Goal: Ask a question

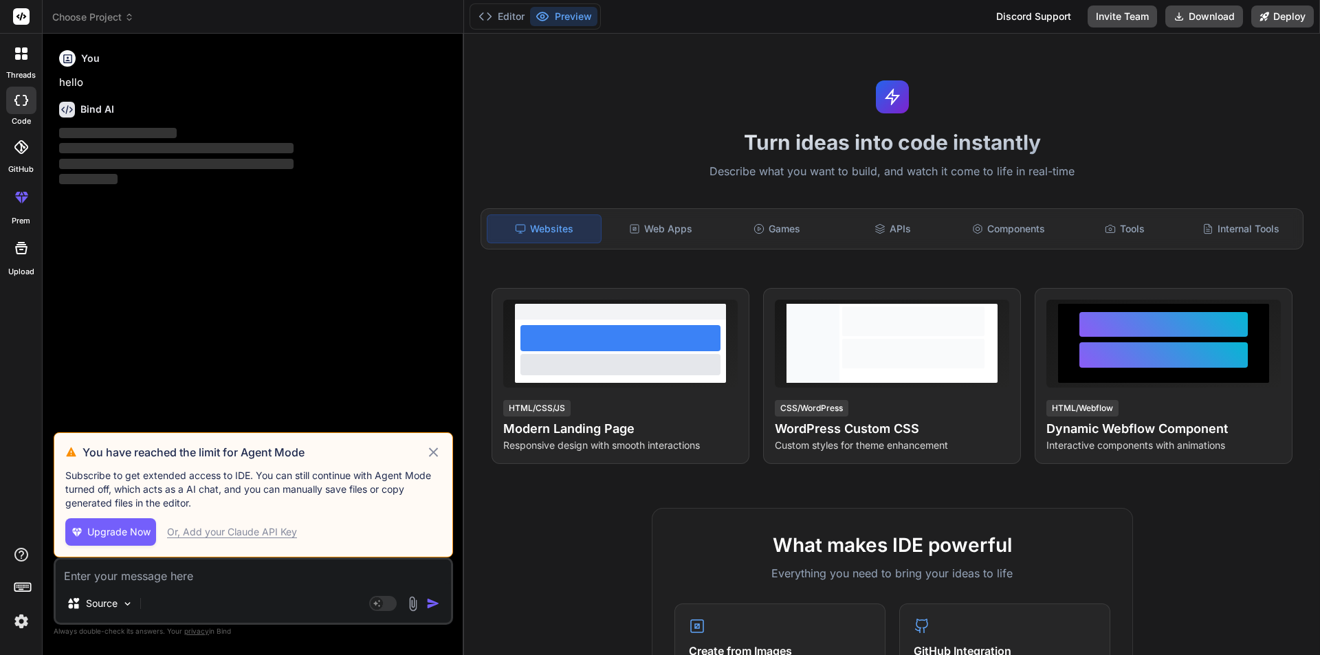
click at [434, 453] on icon at bounding box center [433, 452] width 9 height 9
type textarea "x"
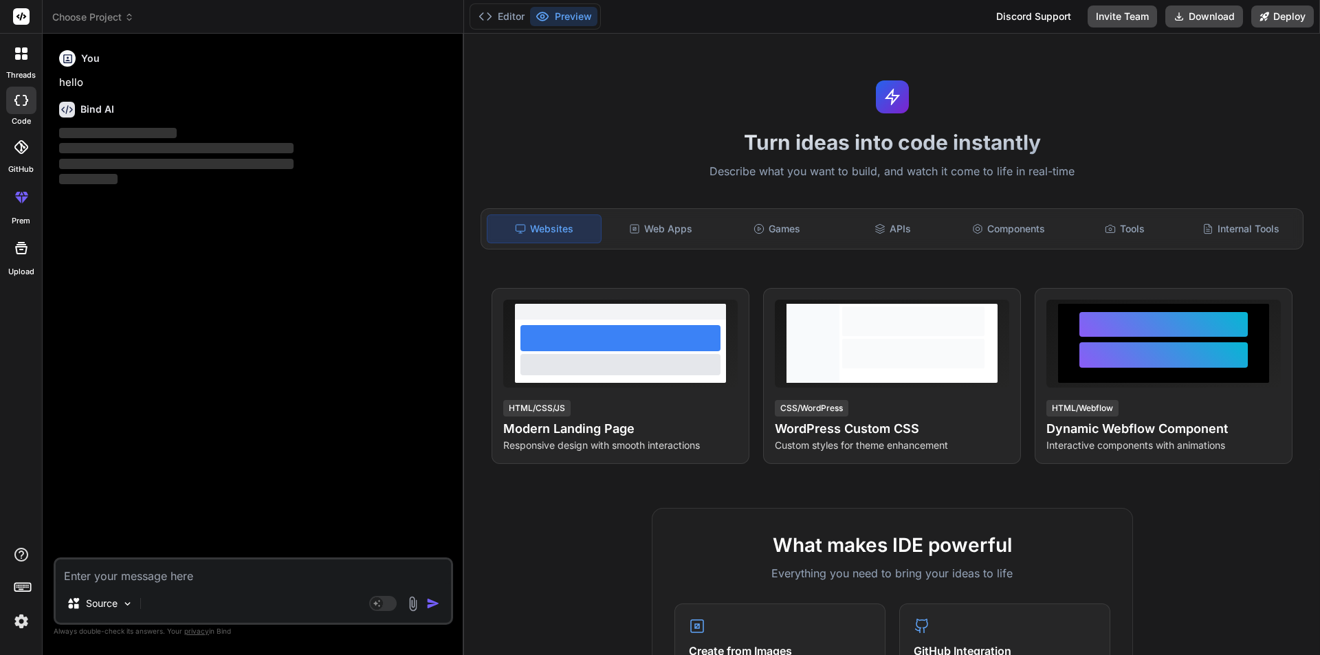
click at [219, 566] on textarea at bounding box center [253, 572] width 395 height 25
paste textarea "const latestSubscription = await this.prisma.subscriptions.findFirst({ where: {…"
type textarea "const latestSubscription = await this.prisma.subscriptions.findFirst({ where: {…"
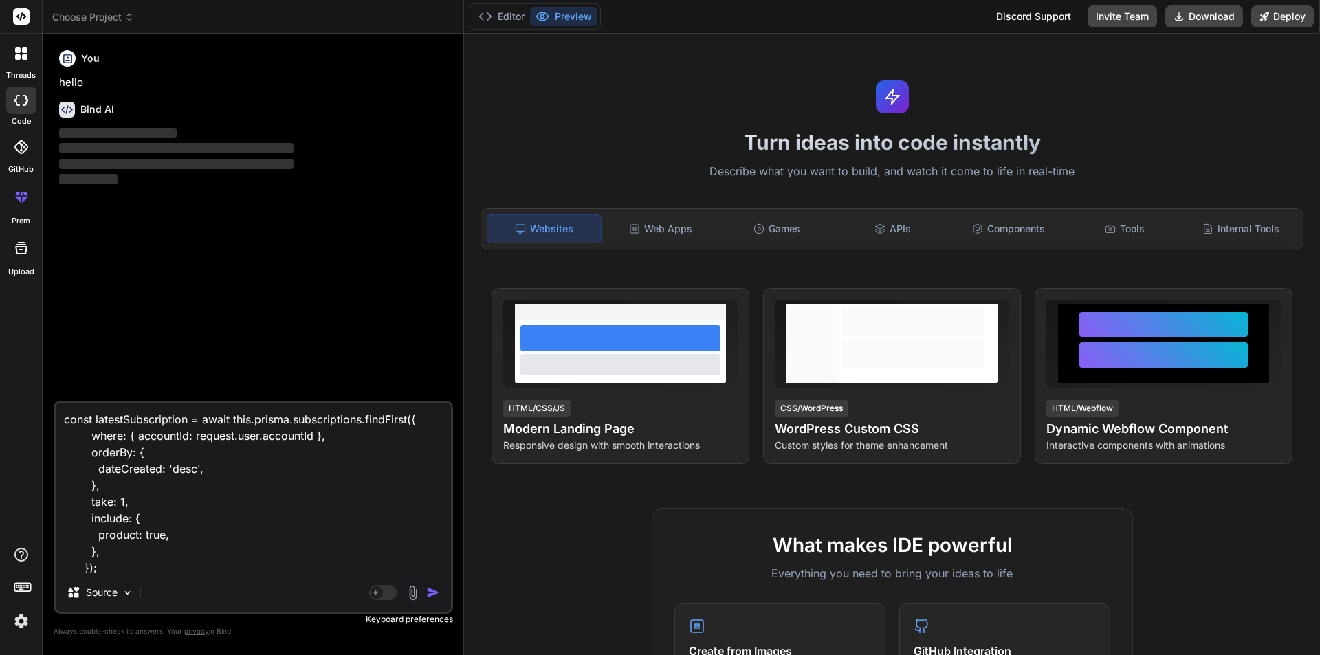
scroll to position [1, 0]
type textarea "x"
type textarea "const latestSubscription = await this.prisma.subscriptions.findFirst({ where: {…"
type textarea "x"
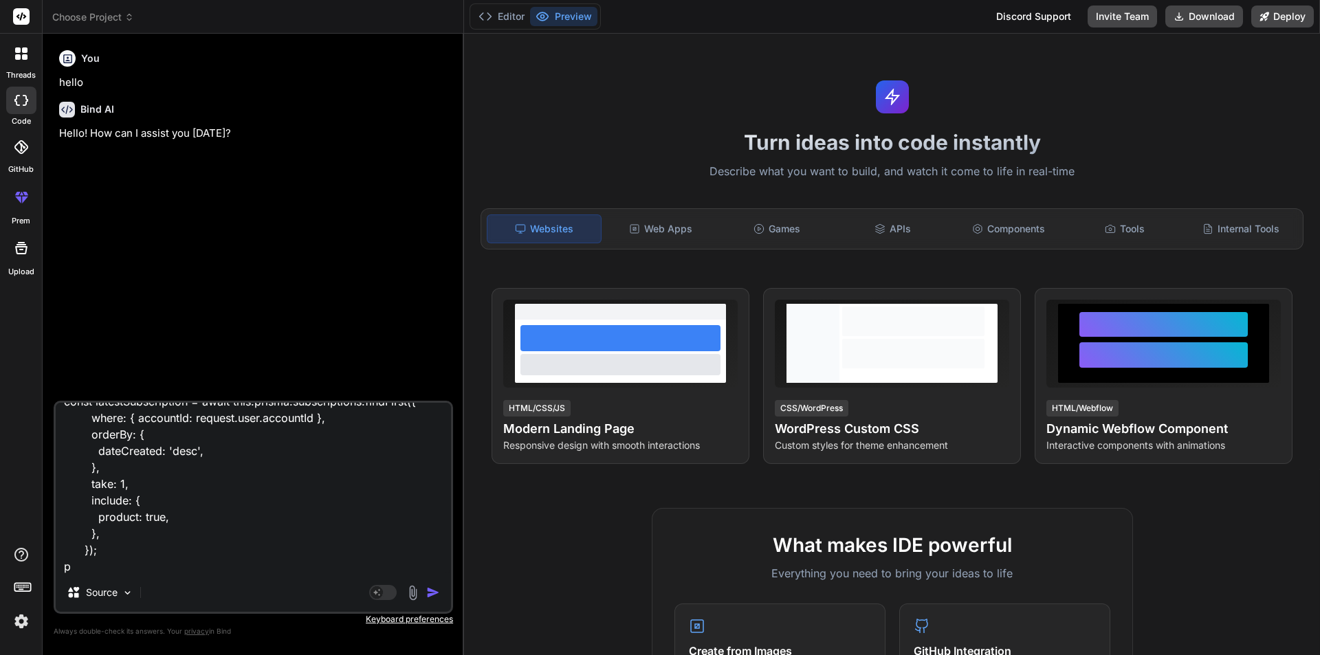
type textarea "const latestSubscription = await this.prisma.subscriptions.findFirst({ where: {…"
type textarea "x"
type textarea "const latestSubscription = await this.prisma.subscriptions.findFirst({ where: {…"
type textarea "x"
type textarea "const latestSubscription = await this.prisma.subscriptions.findFirst({ where: {…"
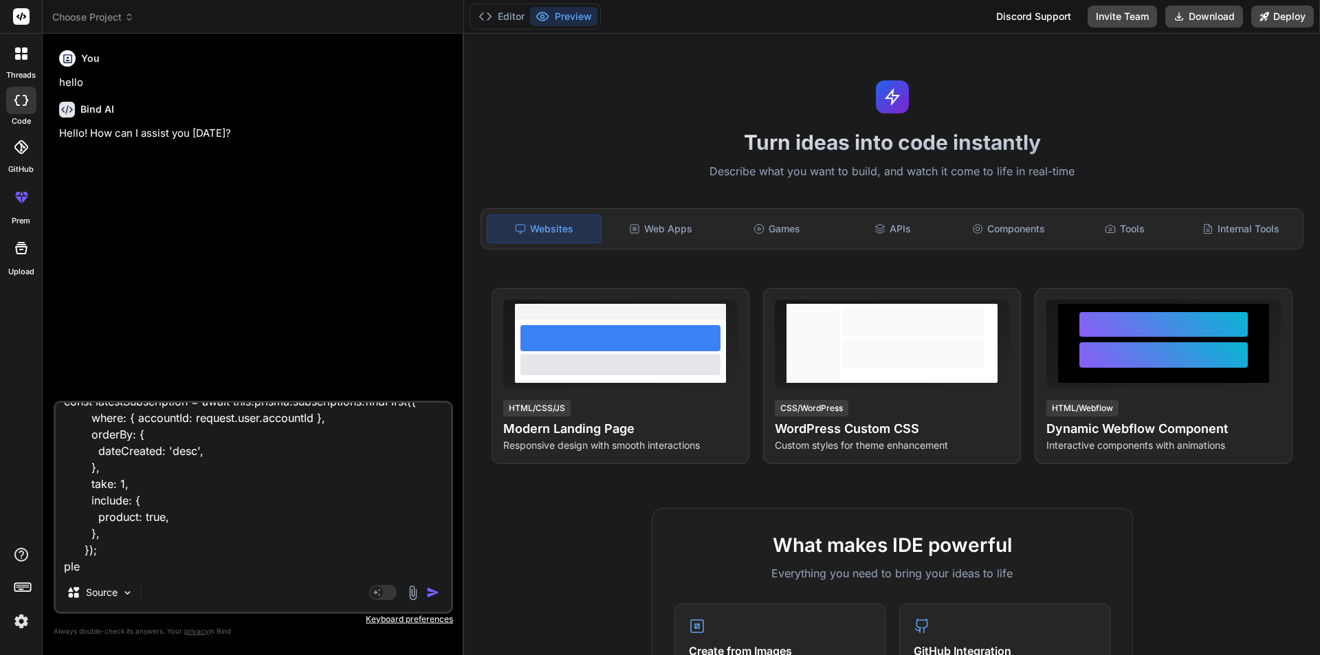
type textarea "x"
type textarea "const latestSubscription = await this.prisma.subscriptions.findFirst({ where: {…"
type textarea "x"
type textarea "const latestSubscription = await this.prisma.subscriptions.findFirst({ where: {…"
type textarea "x"
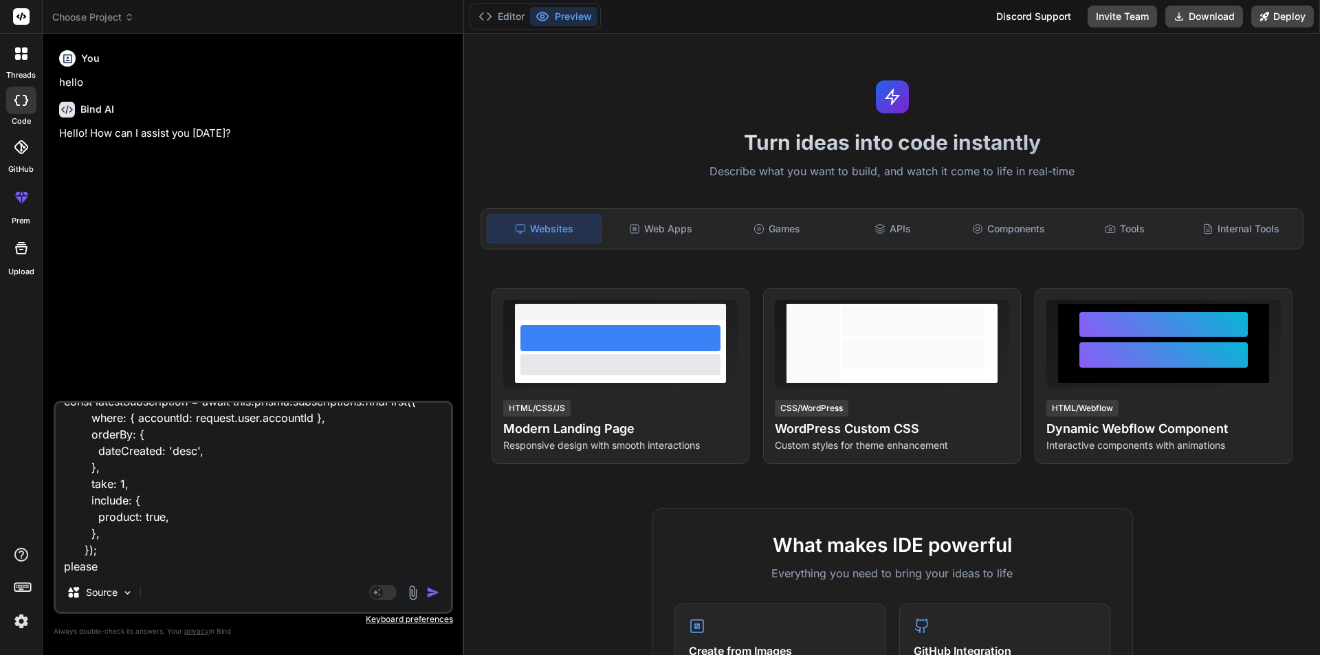
type textarea "const latestSubscription = await this.prisma.subscriptions.findFirst({ where: {…"
type textarea "x"
type textarea "const latestSubscription = await this.prisma.subscriptions.findFirst({ where: {…"
type textarea "x"
type textarea "const latestSubscription = await this.prisma.subscriptions.findFirst({ where: {…"
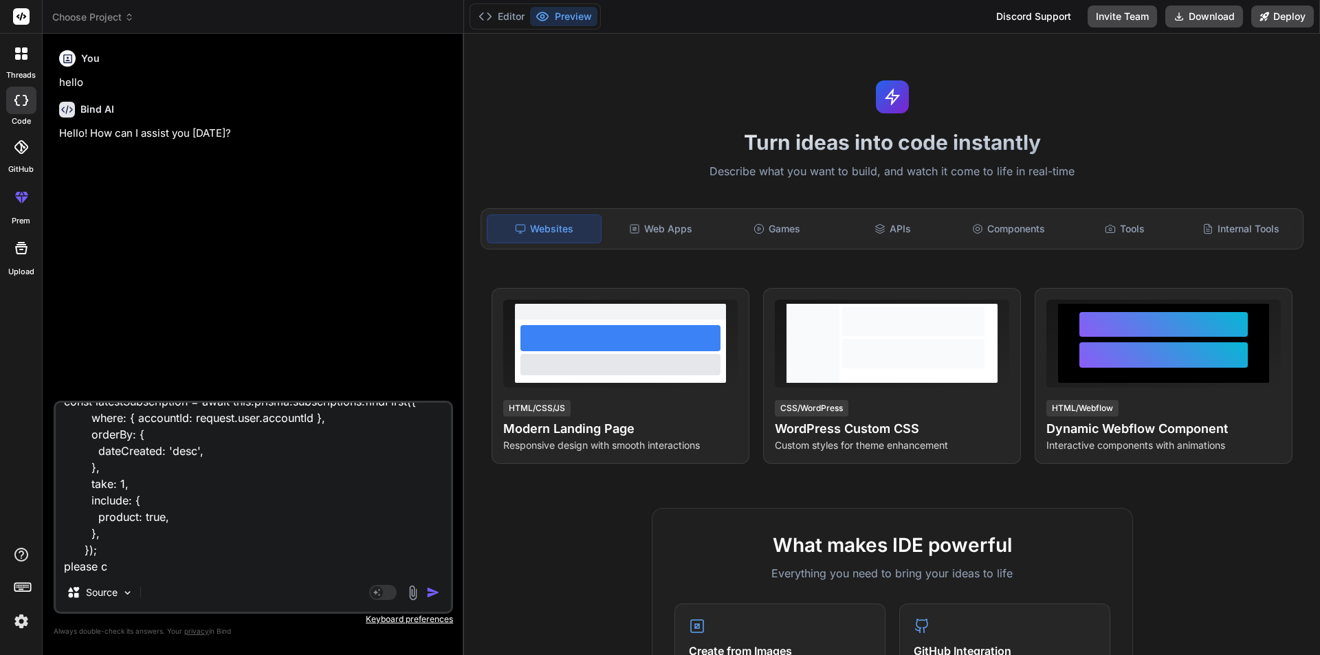
type textarea "x"
type textarea "const latestSubscription = await this.prisma.subscriptions.findFirst({ where: {…"
type textarea "x"
type textarea "const latestSubscription = await this.prisma.subscriptions.findFirst({ where: {…"
type textarea "x"
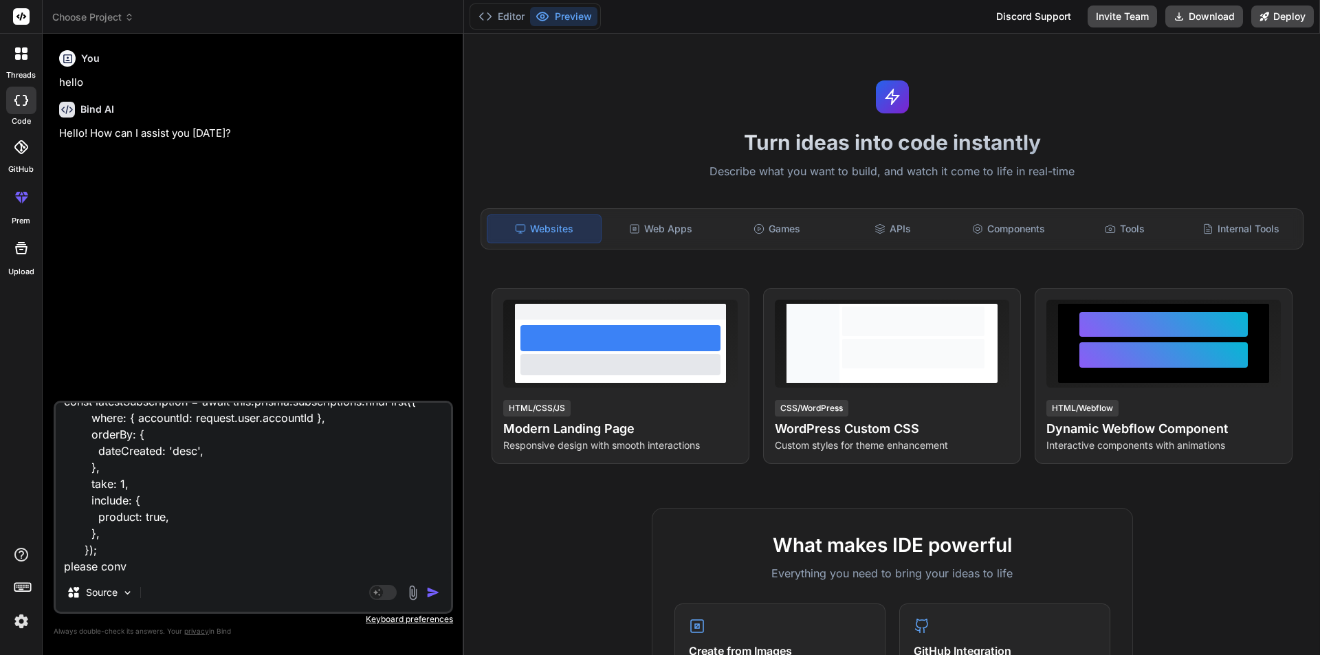
type textarea "const latestSubscription = await this.prisma.subscriptions.findFirst({ where: {…"
type textarea "x"
type textarea "const latestSubscription = await this.prisma.subscriptions.findFirst({ where: {…"
type textarea "x"
type textarea "const latestSubscription = await this.prisma.subscriptions.findFirst({ where: {…"
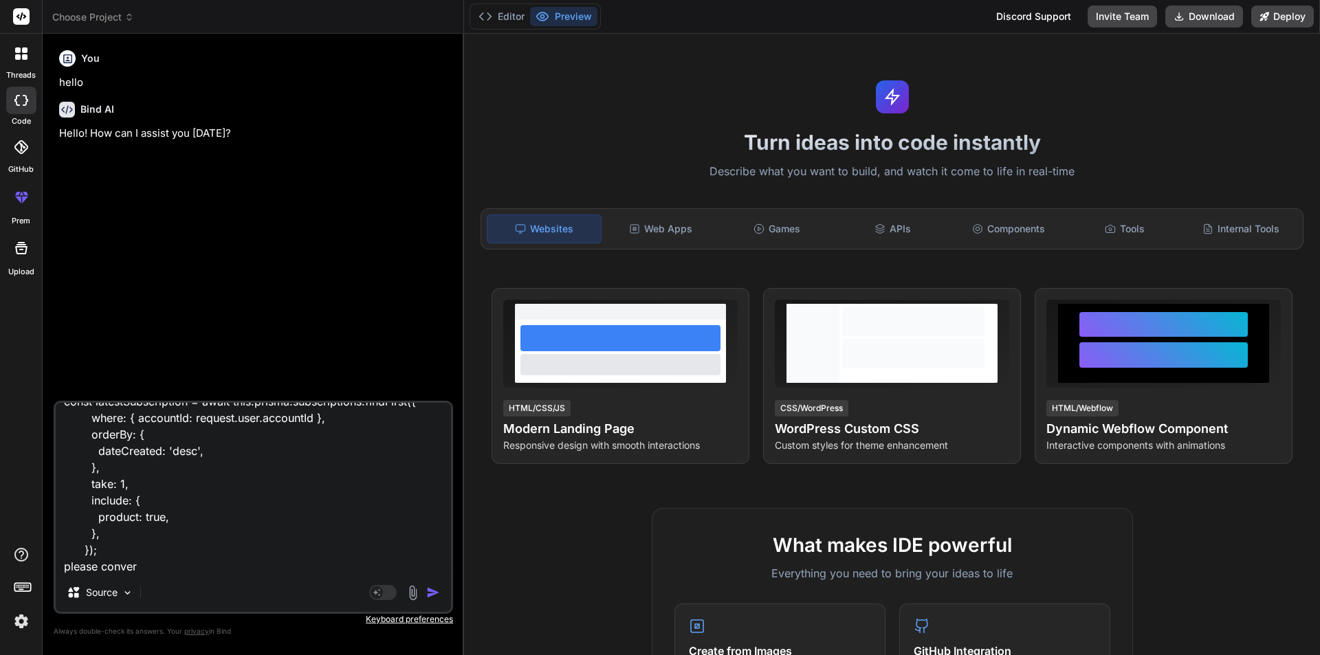
type textarea "x"
type textarea "const latestSubscription = await this.prisma.subscriptions.findFirst({ where: {…"
type textarea "x"
type textarea "const latestSubscription = await this.prisma.subscriptions.findFirst({ where: {…"
type textarea "x"
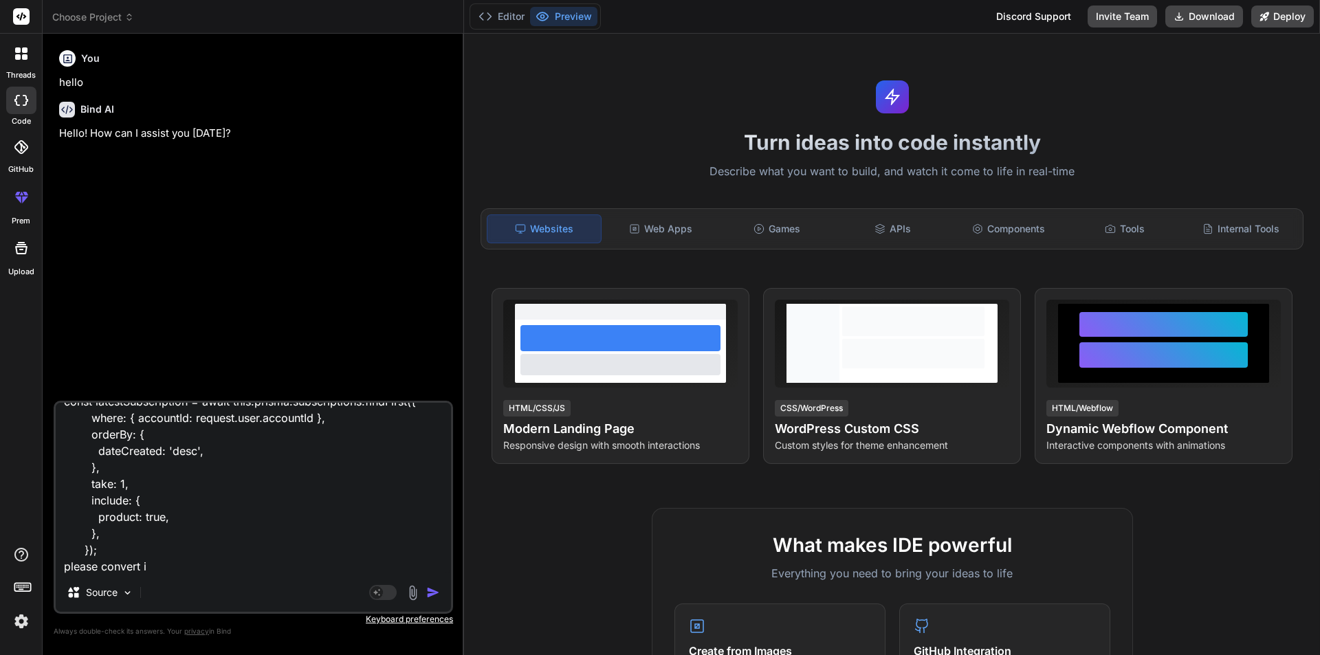
type textarea "const latestSubscription = await this.prisma.subscriptions.findFirst({ where: {…"
type textarea "x"
type textarea "const latestSubscription = await this.prisma.subscriptions.findFirst({ where: {…"
type textarea "x"
type textarea "const latestSubscription = await this.prisma.subscriptions.findFirst({ where: {…"
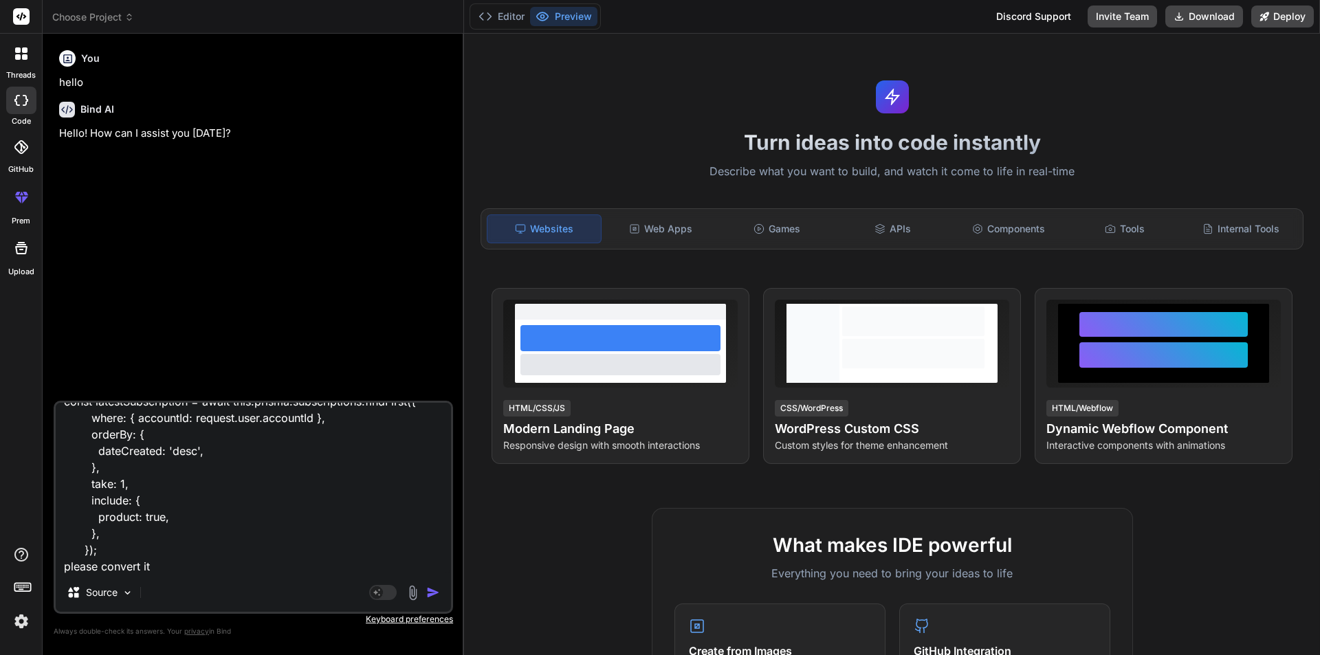
type textarea "x"
type textarea "const latestSubscription = await this.prisma.subscriptions.findFirst({ where: {…"
type textarea "x"
type textarea "const latestSubscription = await this.prisma.subscriptions.findFirst({ where: {…"
type textarea "x"
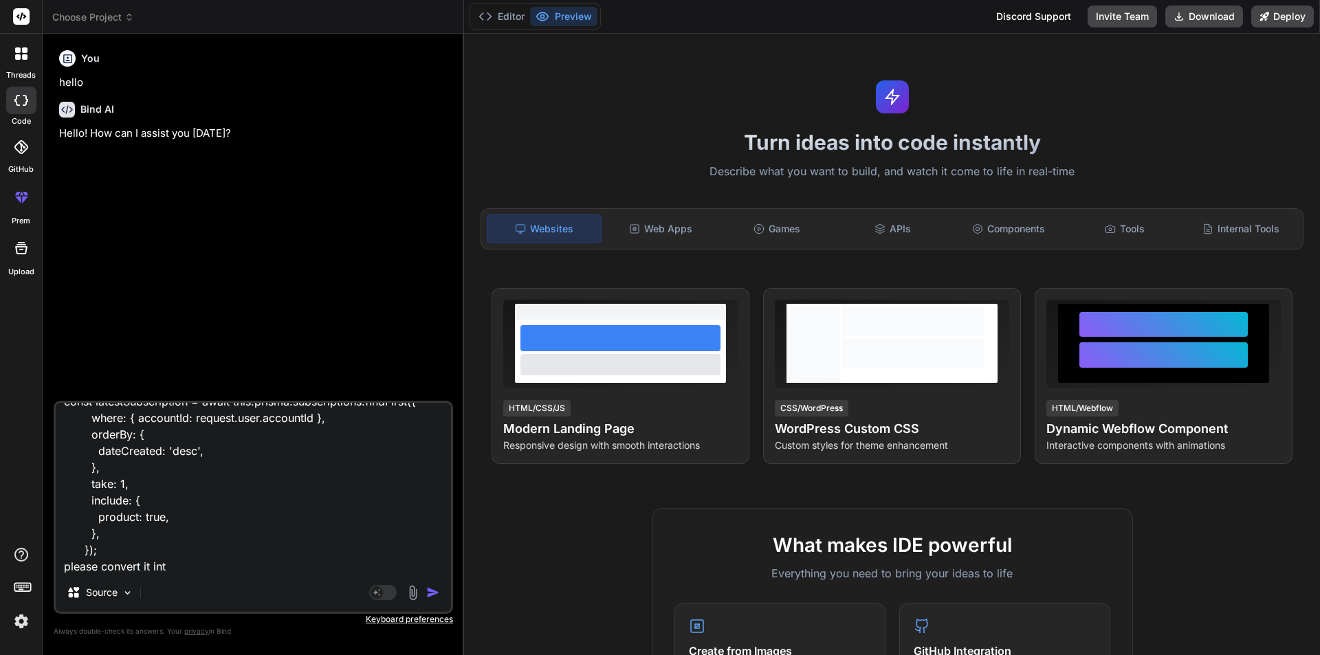
type textarea "const latestSubscription = await this.prisma.subscriptions.findFirst({ where: {…"
type textarea "x"
type textarea "const latestSubscription = await this.prisma.subscriptions.findFirst({ where: {…"
type textarea "x"
type textarea "const latestSubscription = await this.prisma.subscriptions.findFirst({ where: {…"
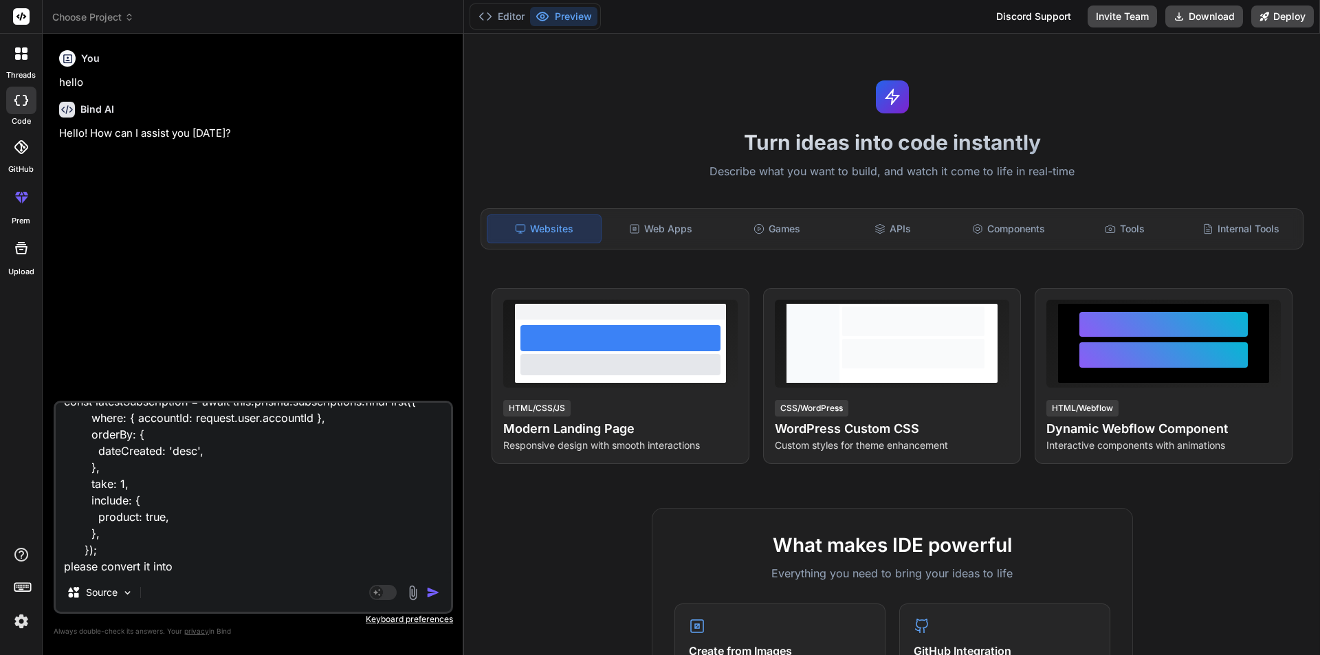
type textarea "x"
type textarea "const latestSubscription = await this.prisma.subscriptions.findFirst({ where: {…"
type textarea "x"
type textarea "const latestSubscription = await this.prisma.subscriptions.findFirst({ where: {…"
type textarea "x"
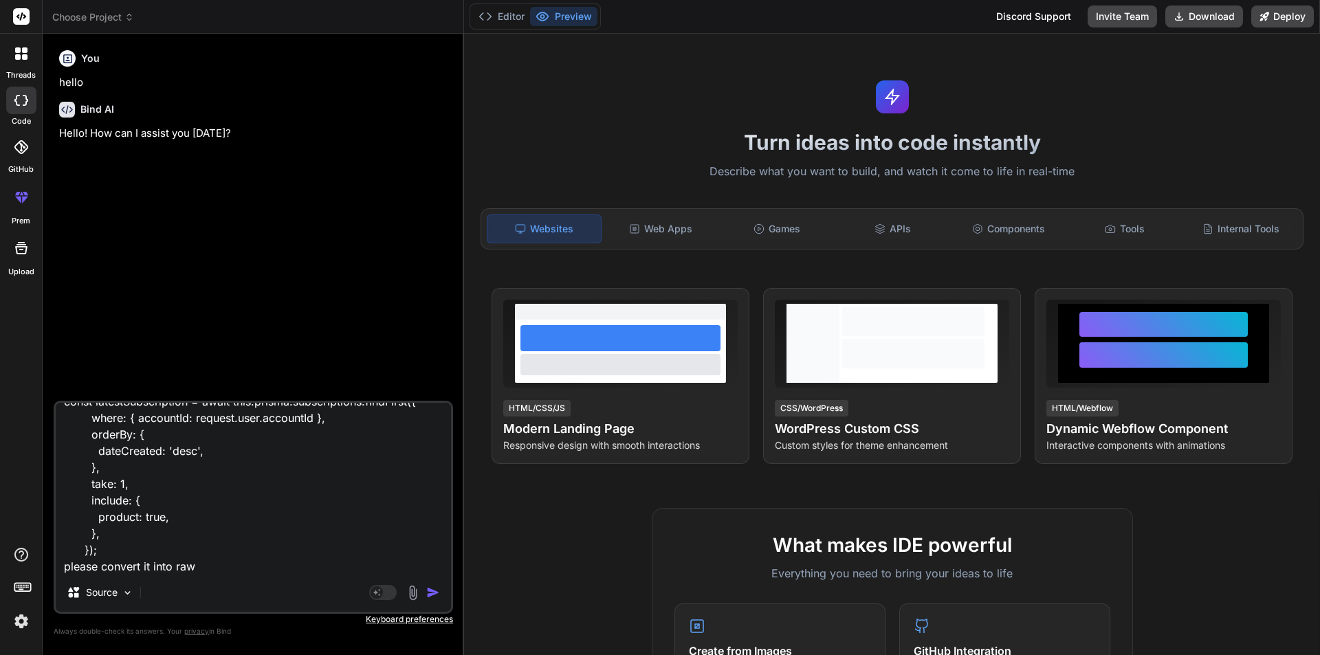
type textarea "const latestSubscription = await this.prisma.subscriptions.findFirst({ where: {…"
type textarea "x"
type textarea "const latestSubscription = await this.prisma.subscriptions.findFirst({ where: {…"
type textarea "x"
type textarea "const latestSubscription = await this.prisma.subscriptions.findFirst({ where: {…"
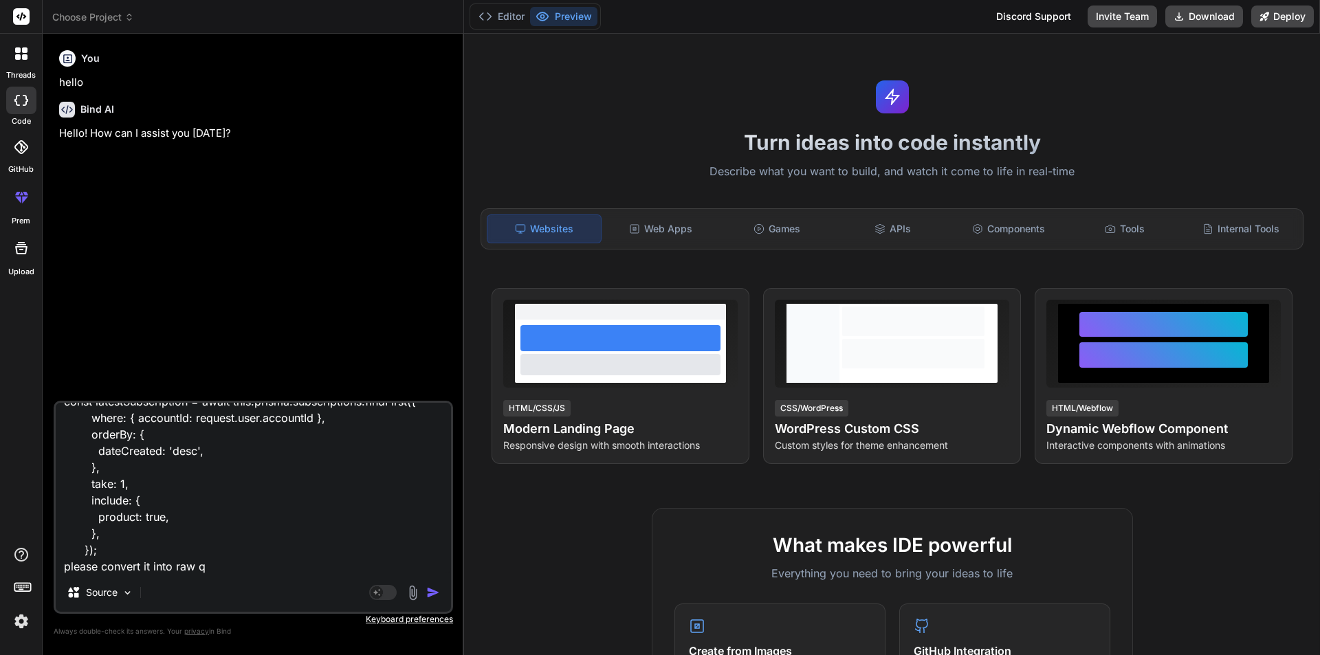
type textarea "x"
type textarea "const latestSubscription = await this.prisma.subscriptions.findFirst({ where: {…"
type textarea "x"
type textarea "const latestSubscription = await this.prisma.subscriptions.findFirst({ where: {…"
type textarea "x"
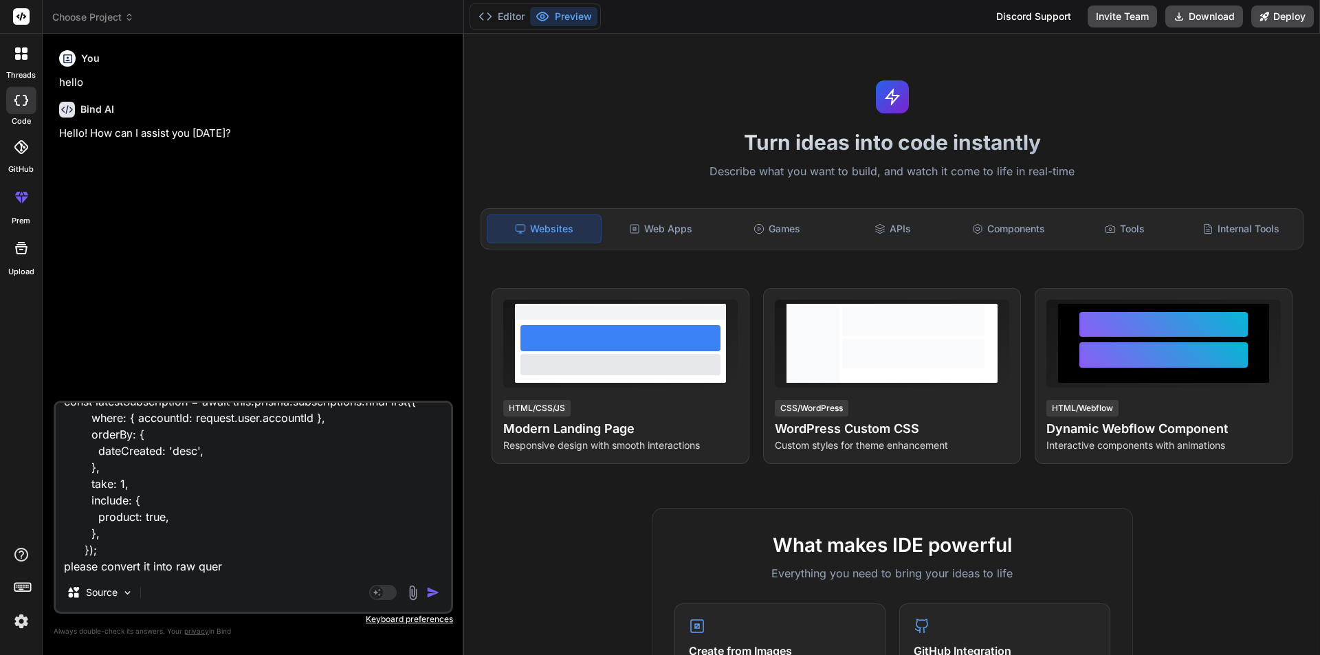
type textarea "const latestSubscription = await this.prisma.subscriptions.findFirst({ where: {…"
type textarea "x"
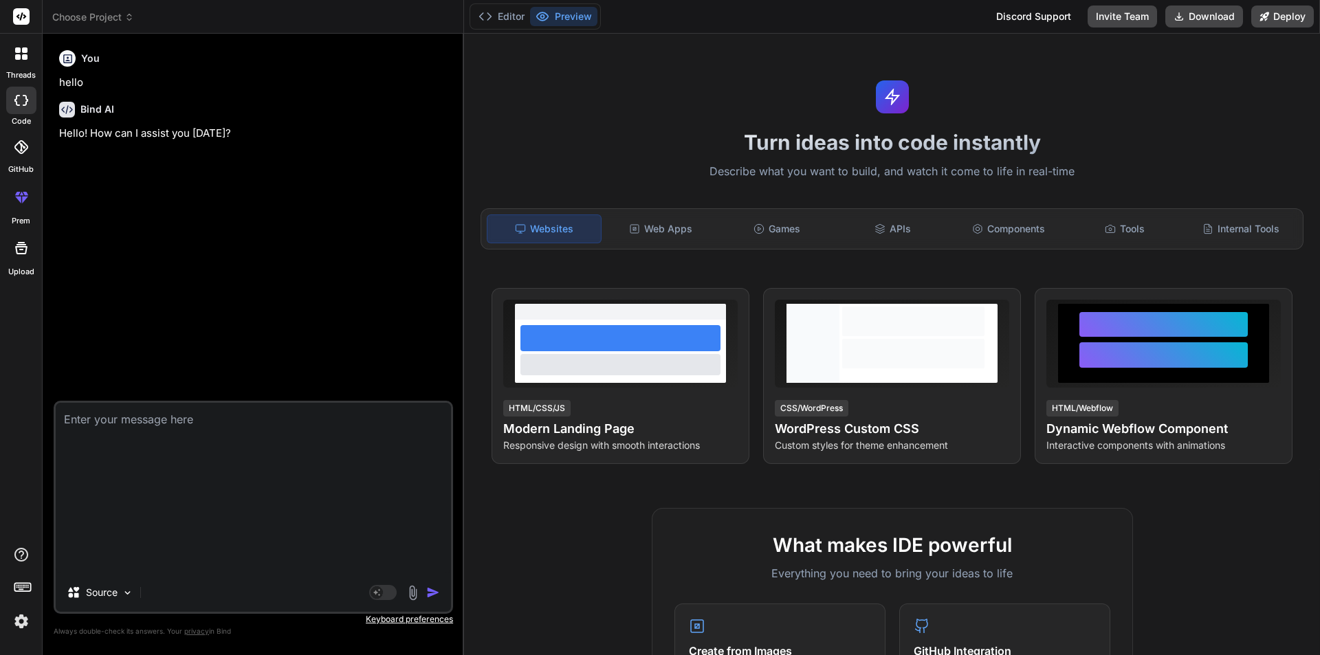
scroll to position [0, 0]
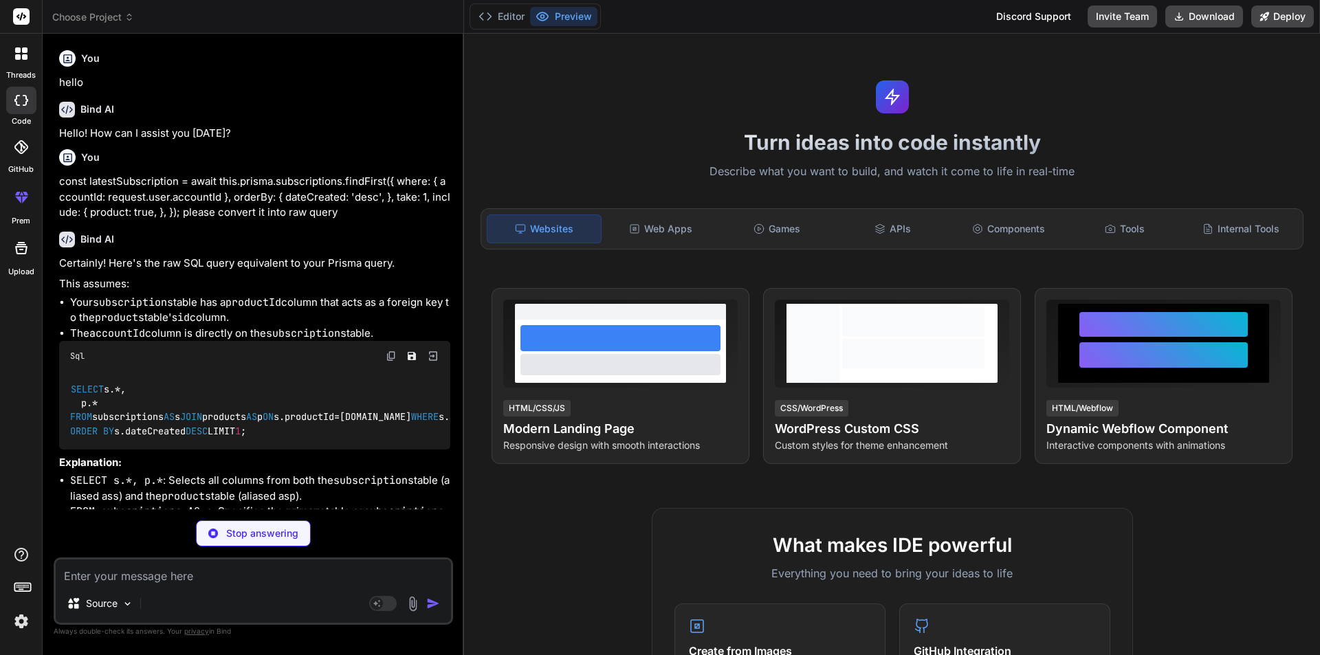
type textarea "x"
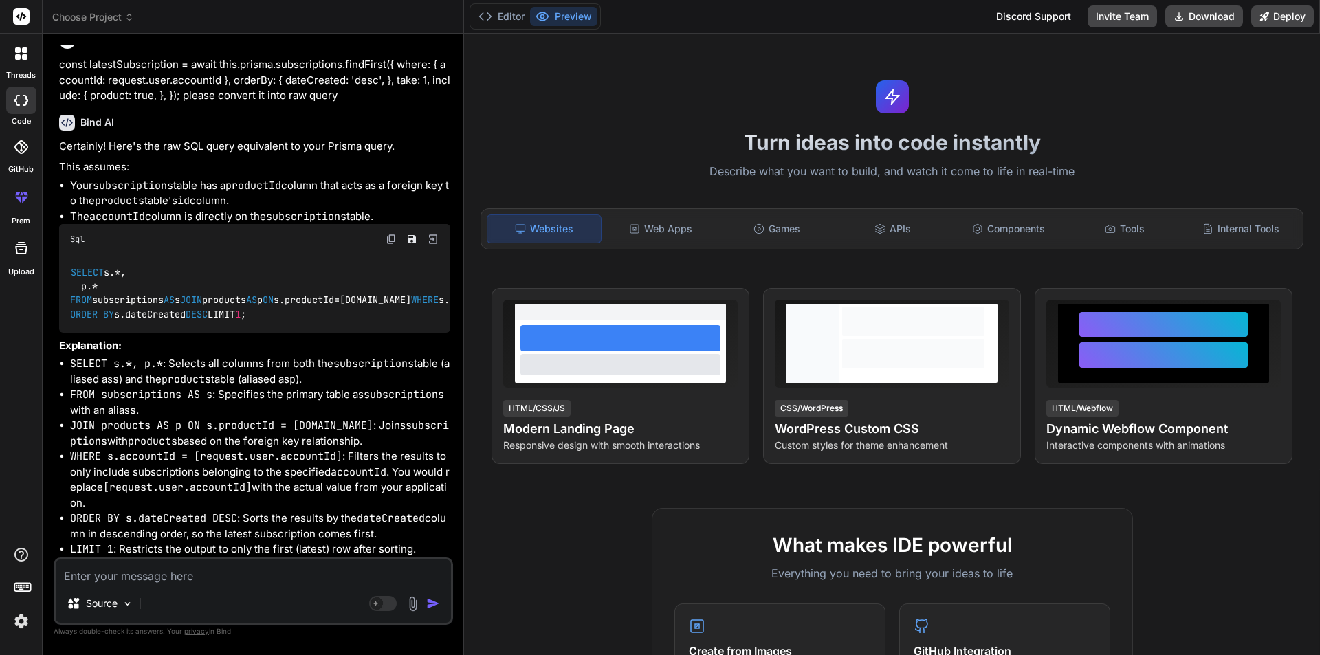
scroll to position [239, 0]
click at [568, 16] on button "Preview" at bounding box center [563, 16] width 67 height 19
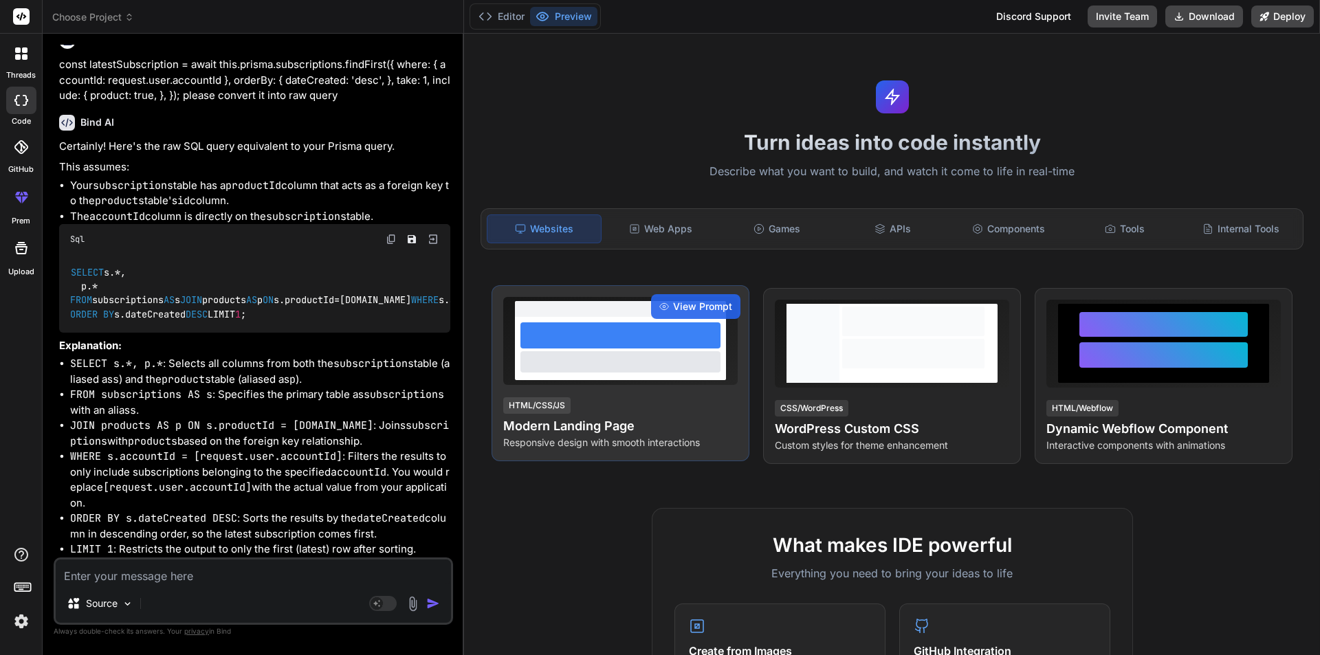
click at [617, 342] on div at bounding box center [620, 335] width 200 height 26
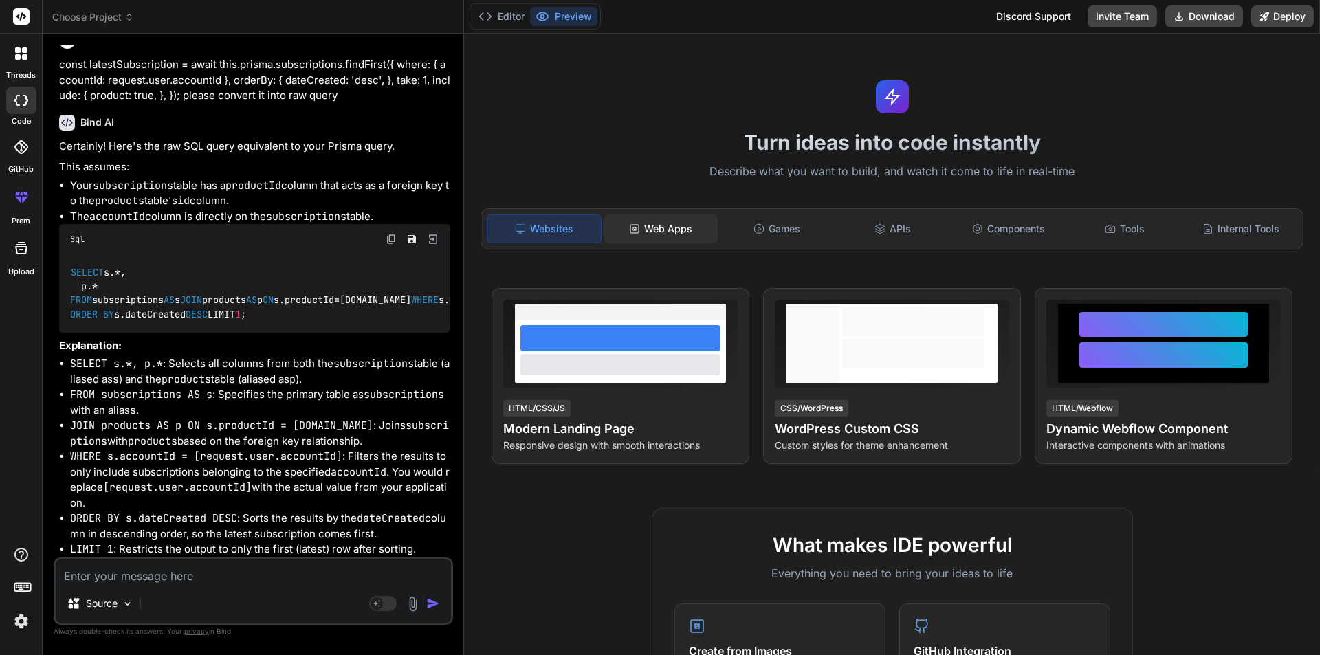
click at [673, 228] on div "Web Apps" at bounding box center [660, 228] width 113 height 29
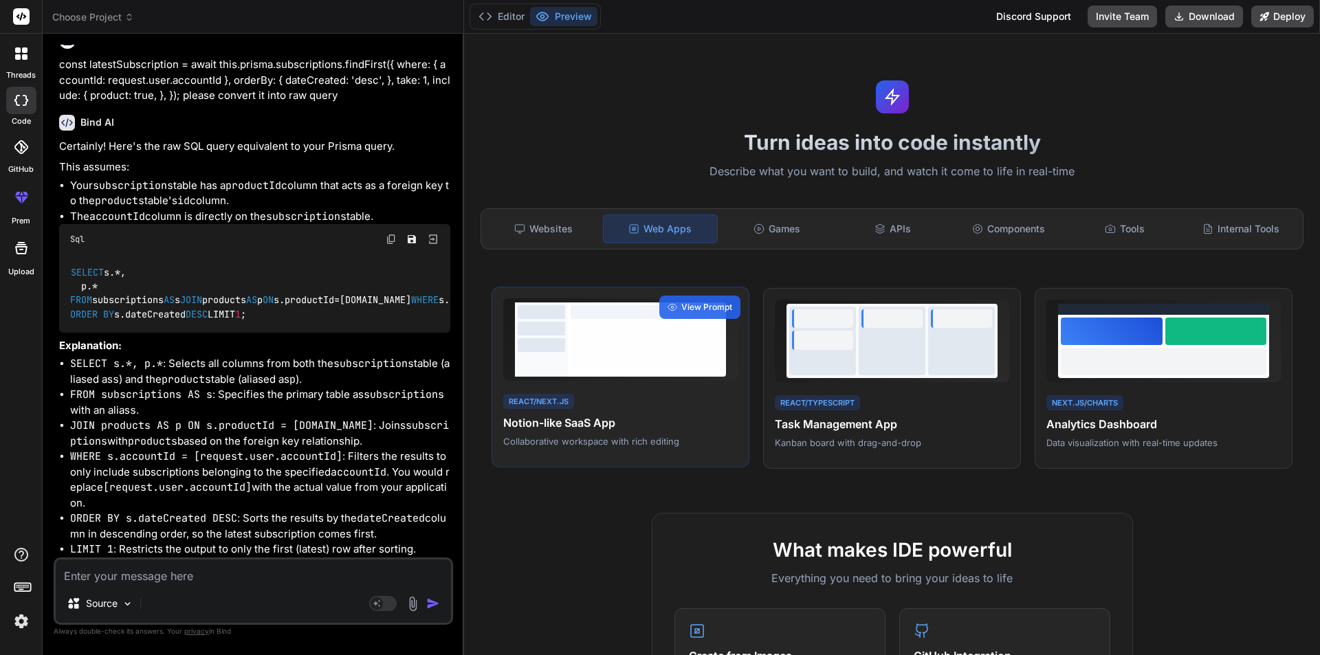
click at [670, 375] on div at bounding box center [647, 339] width 158 height 74
click at [691, 306] on span "View Prompt" at bounding box center [706, 307] width 51 height 12
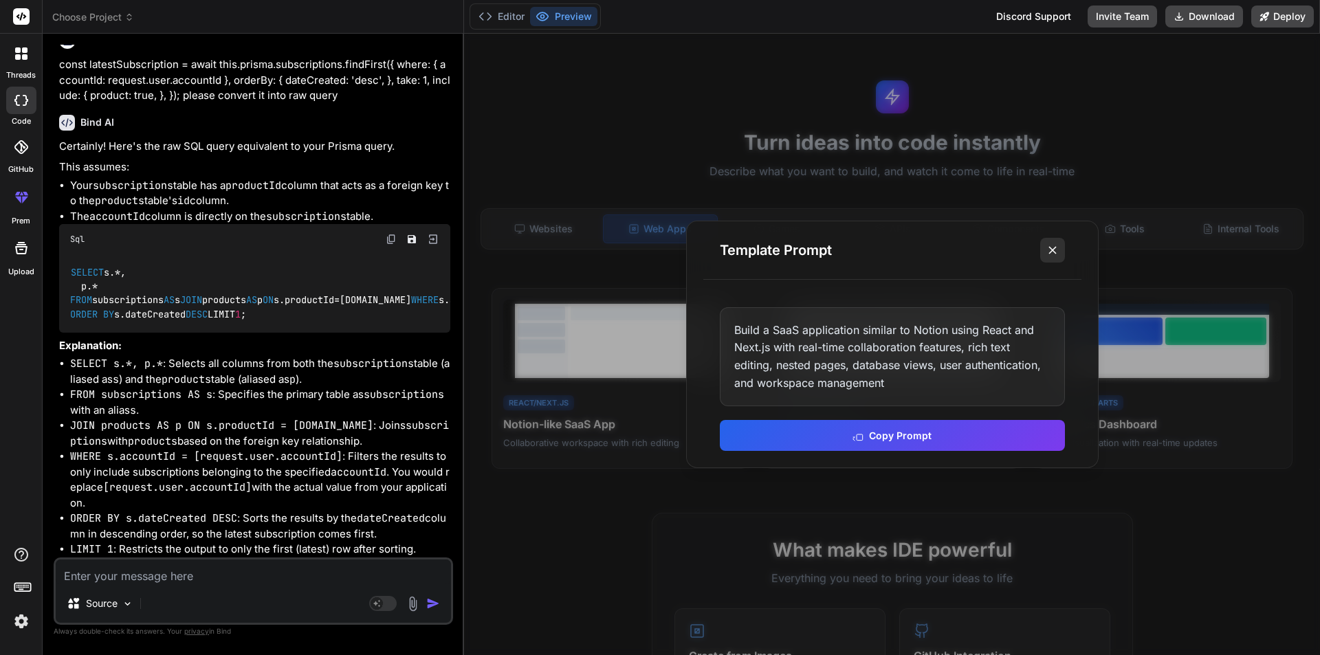
click at [1053, 248] on icon at bounding box center [1053, 250] width 14 height 14
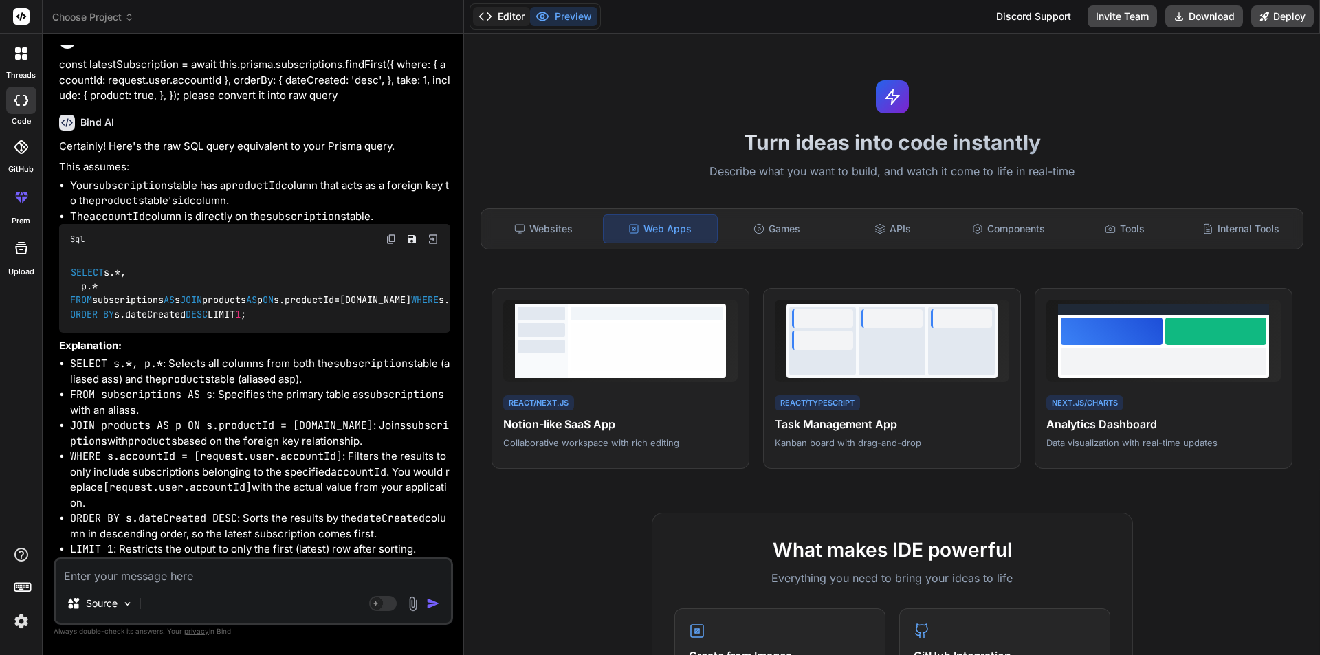
click at [511, 14] on button "Editor" at bounding box center [501, 16] width 57 height 19
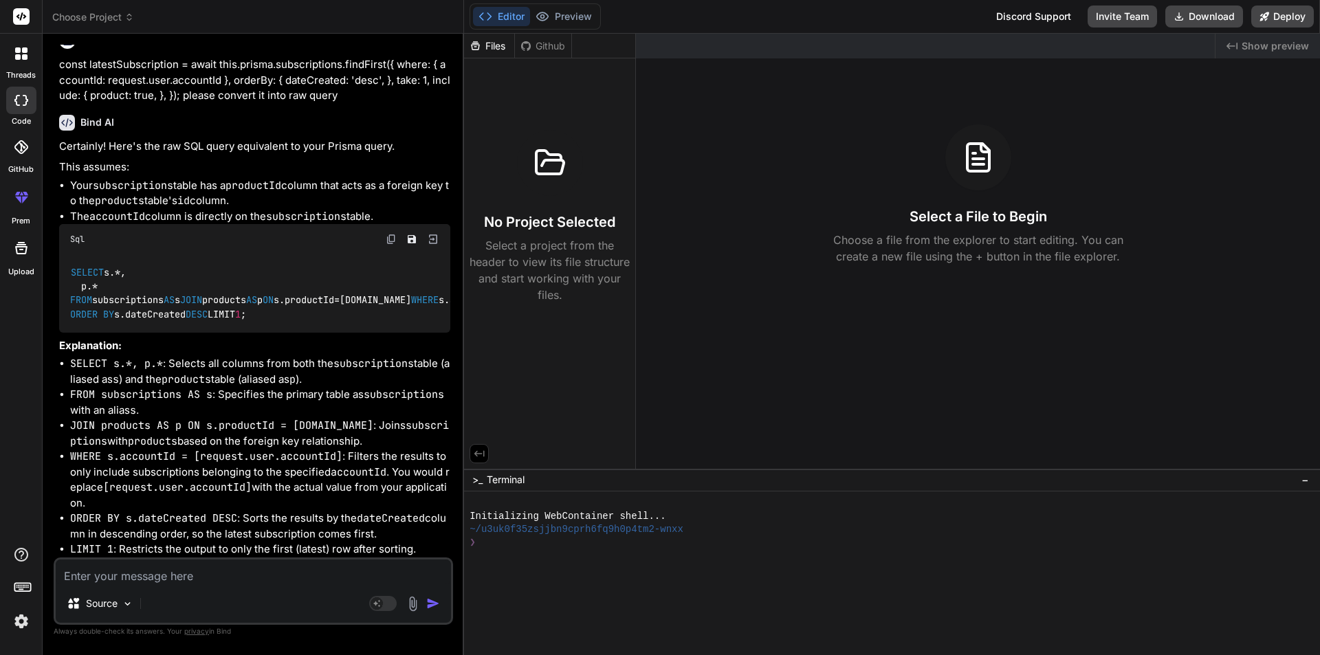
click at [494, 46] on div "Files" at bounding box center [489, 46] width 50 height 14
click at [546, 43] on div "Github" at bounding box center [543, 46] width 56 height 14
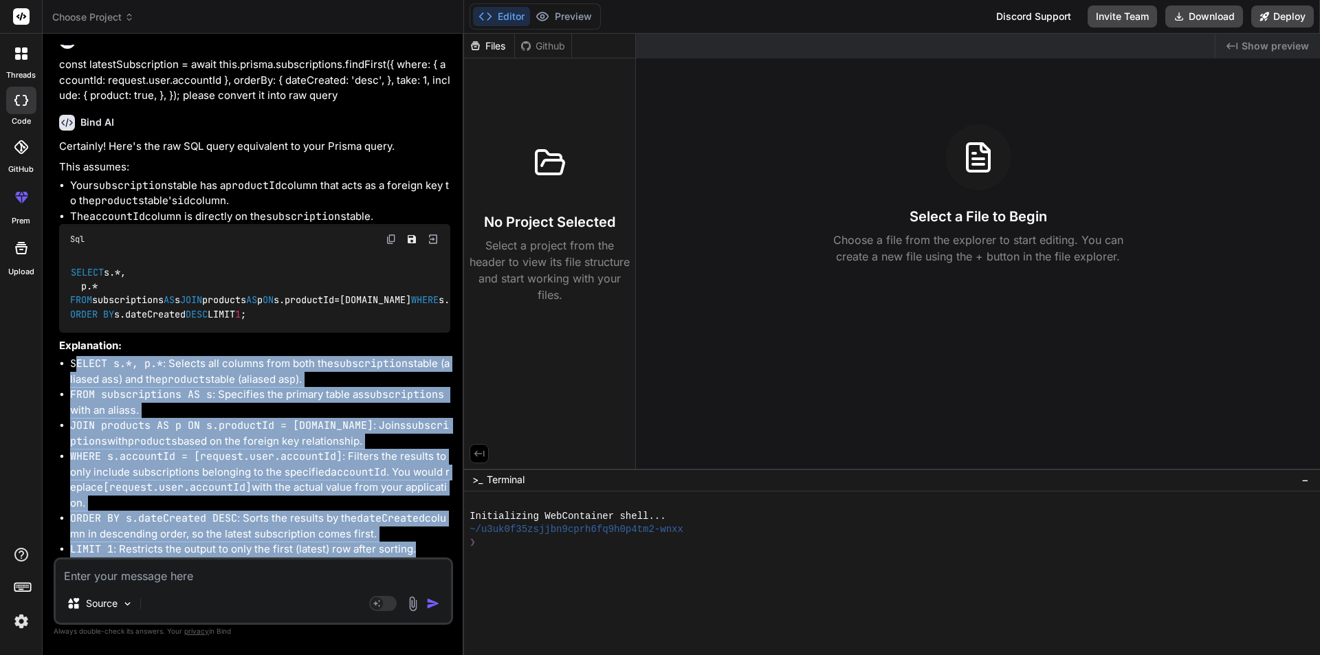
drag, startPoint x: 421, startPoint y: 547, endPoint x: 74, endPoint y: 370, distance: 389.2
click at [74, 370] on ul "SELECT s.*, p.* : Selects all columns from both the subscriptions table (aliase…" at bounding box center [254, 456] width 391 height 201
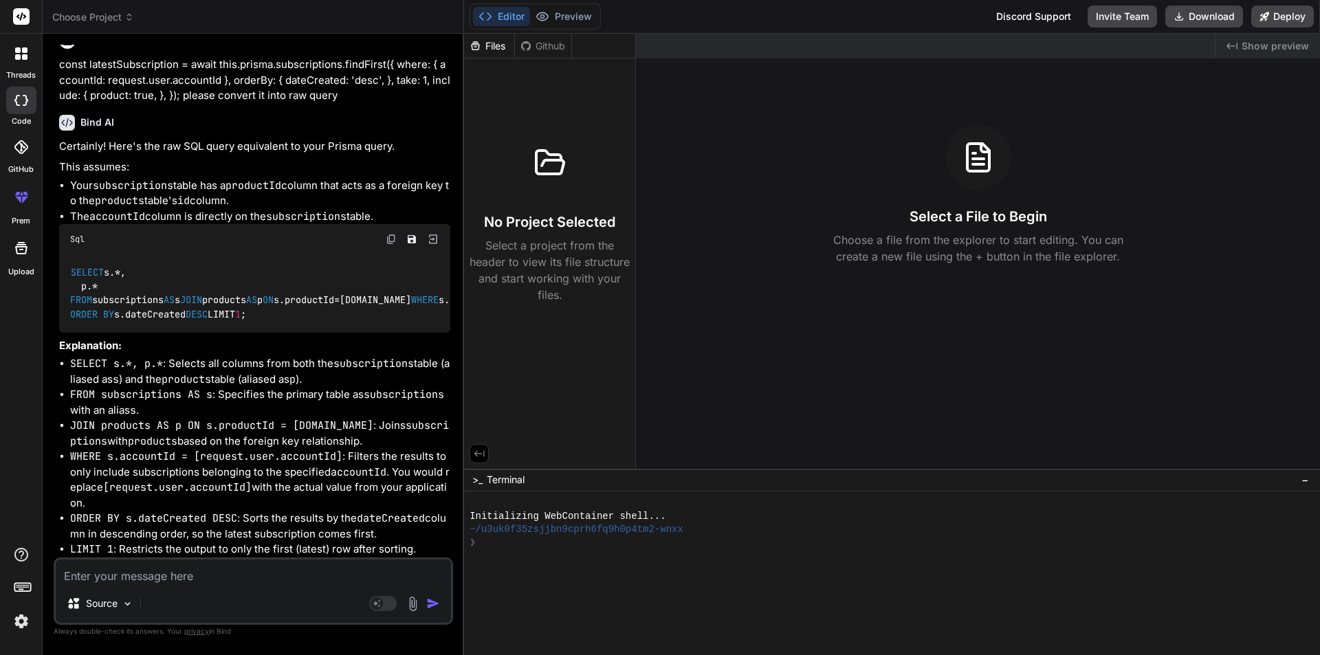
click at [172, 577] on textarea at bounding box center [253, 572] width 395 height 25
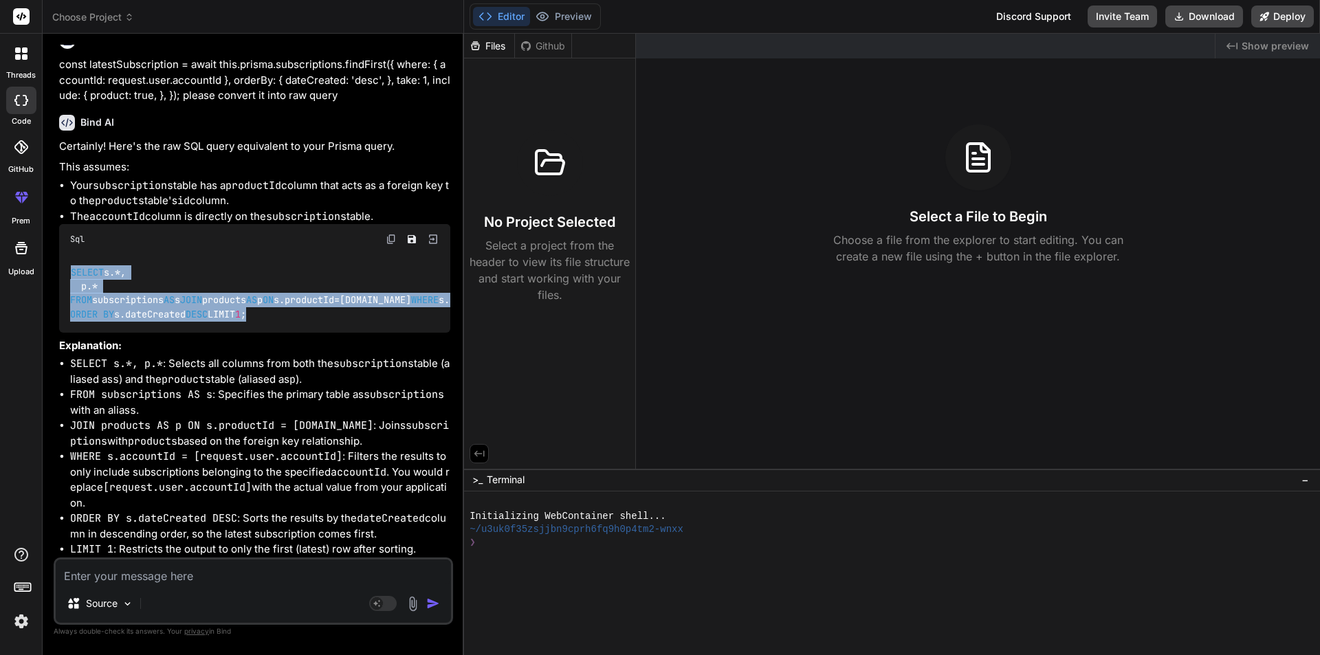
drag, startPoint x: 122, startPoint y: 304, endPoint x: 57, endPoint y: 148, distance: 168.9
click at [57, 148] on div "You hello Bind AI Hello! How can I assist you [DATE]? You const latestSubscript…" at bounding box center [254, 301] width 397 height 513
copy code "SELECT s. * , p. * FROM subscriptions AS s JOIN products AS p ON s.productId = …"
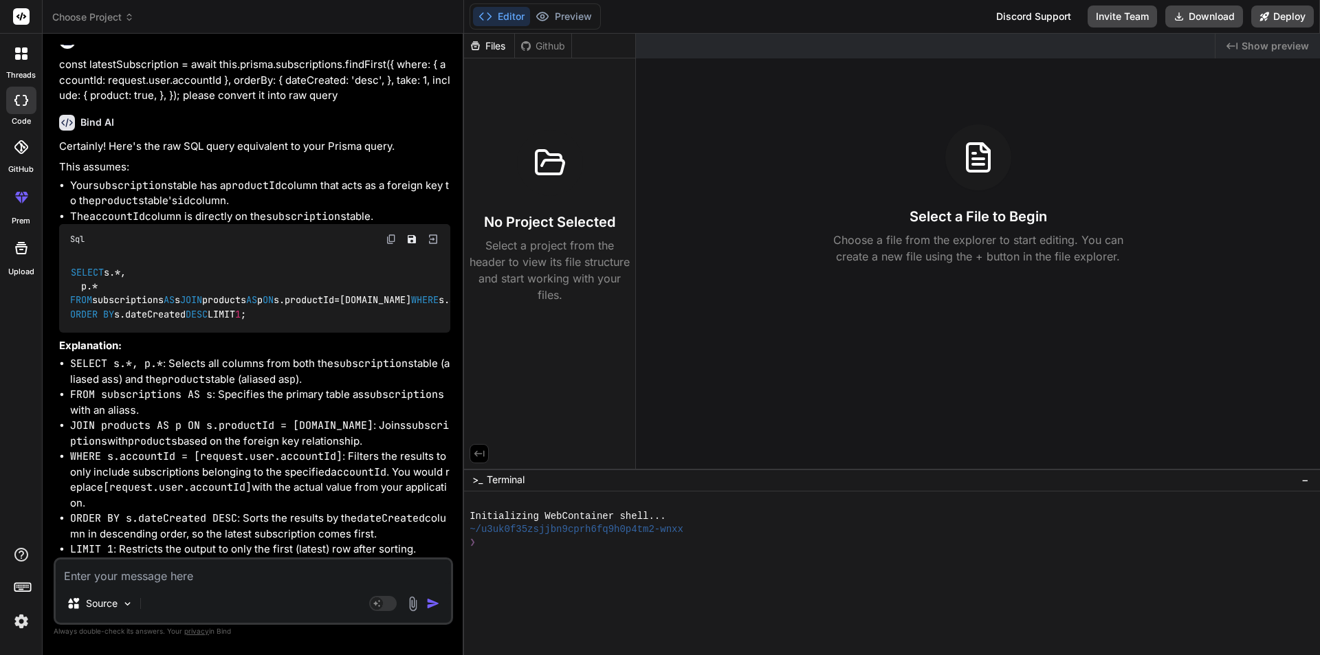
click at [247, 570] on textarea at bounding box center [253, 572] width 395 height 25
paste textarea "Too many re-renders. React limits the number of renders to prevent an infinite …"
type textarea "Too many re-renders. React limits the number of renders to prevent an infinite …"
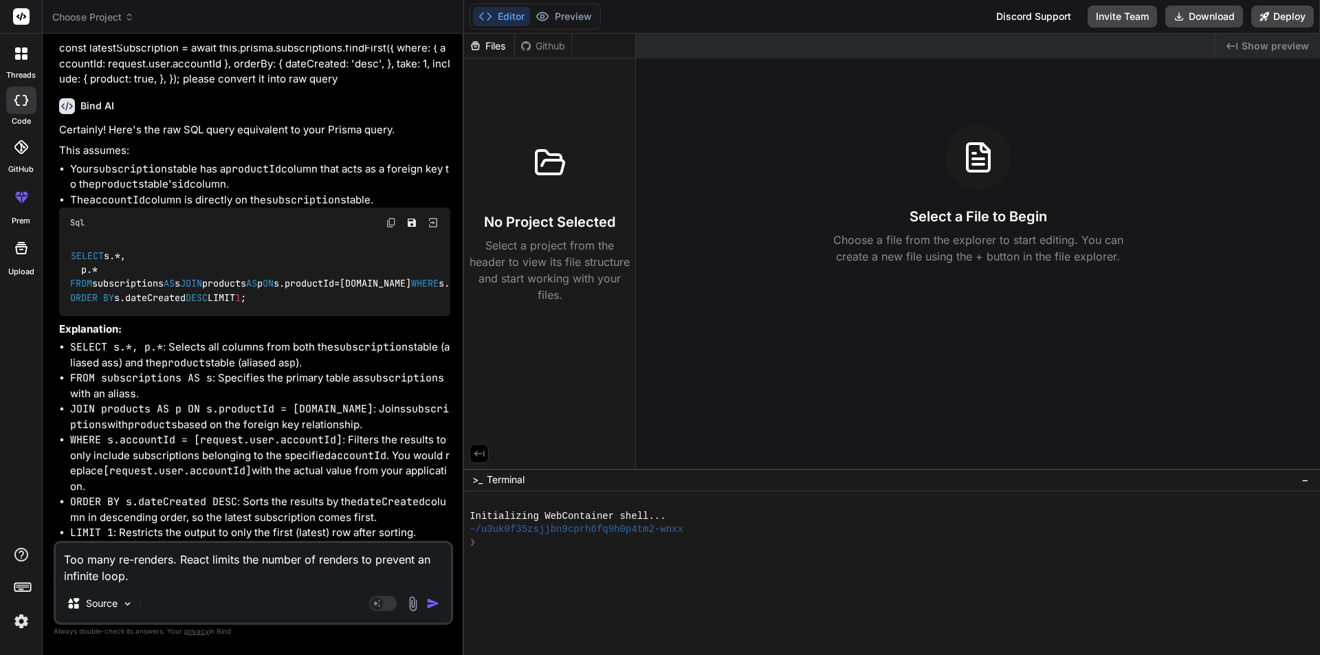
type textarea "x"
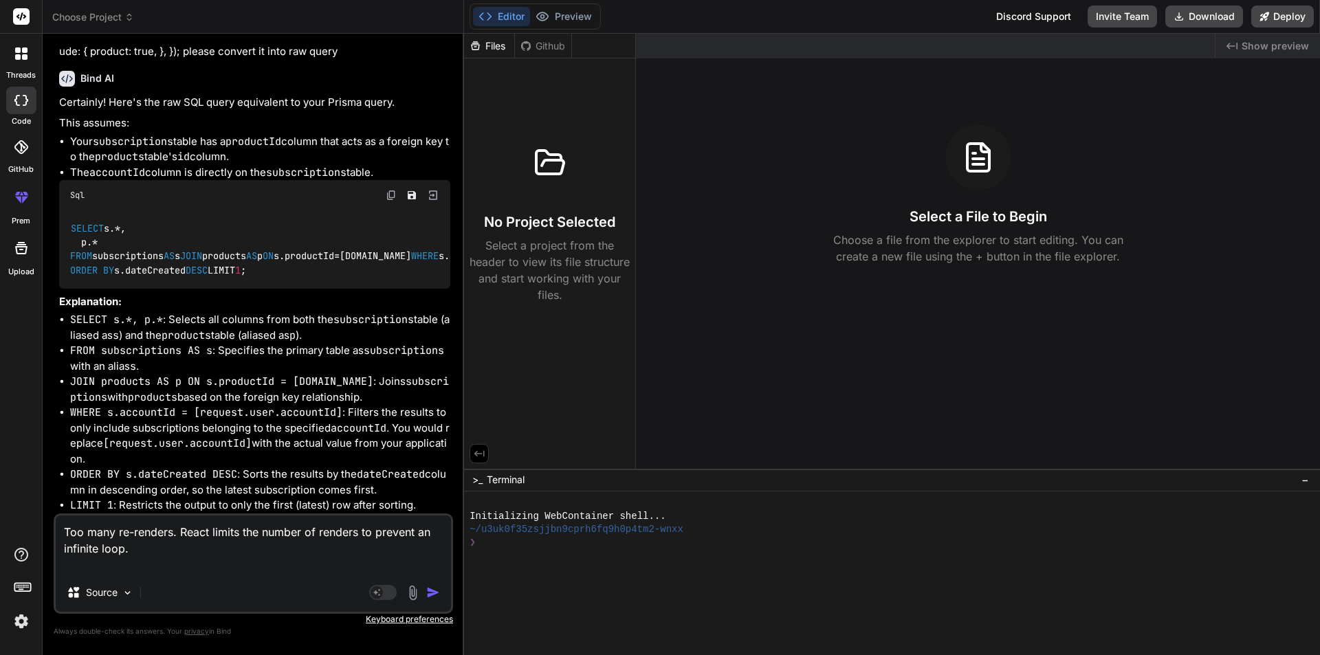
type textarea "Too many re-renders. React limits the number of renders to prevent an infinite …"
type textarea "x"
type textarea "Too many re-renders. React limits the number of renders to prevent an infinite …"
type textarea "x"
type textarea "Too many re-renders. React limits the number of renders to prevent an infinite …"
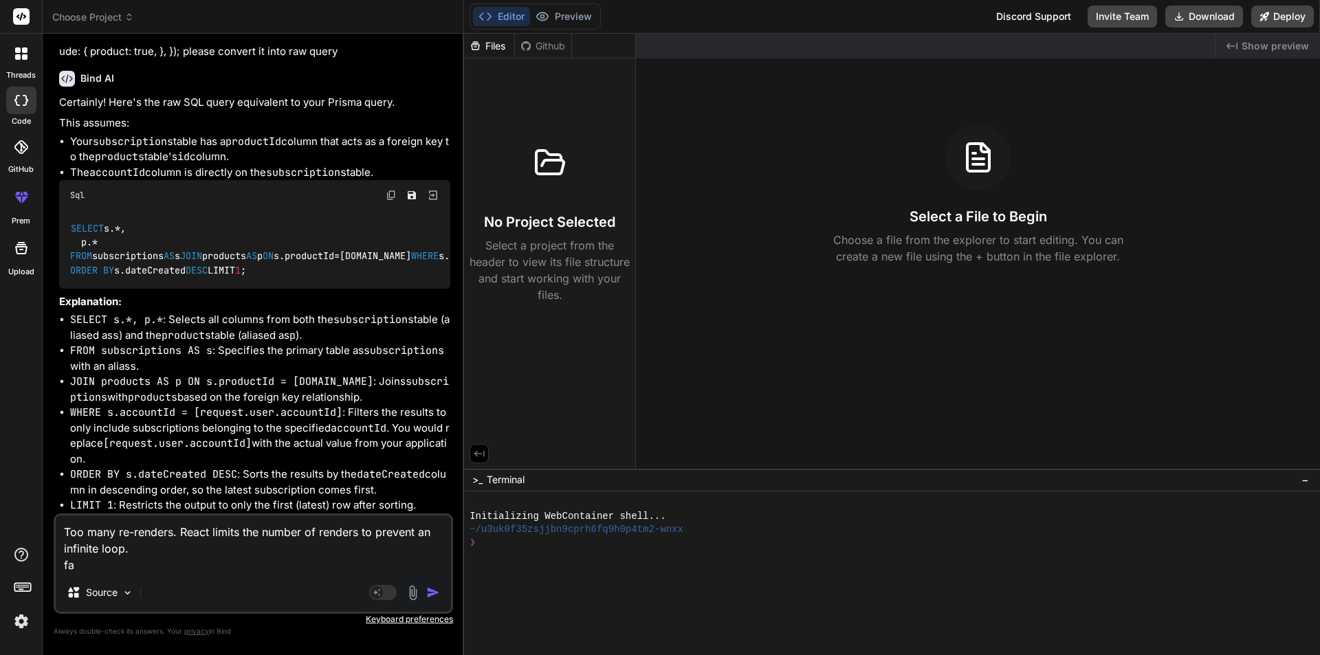
type textarea "x"
type textarea "Too many re-renders. React limits the number of renders to prevent an infinite …"
type textarea "x"
type textarea "Too many re-renders. React limits the number of renders to prevent an infinite …"
type textarea "x"
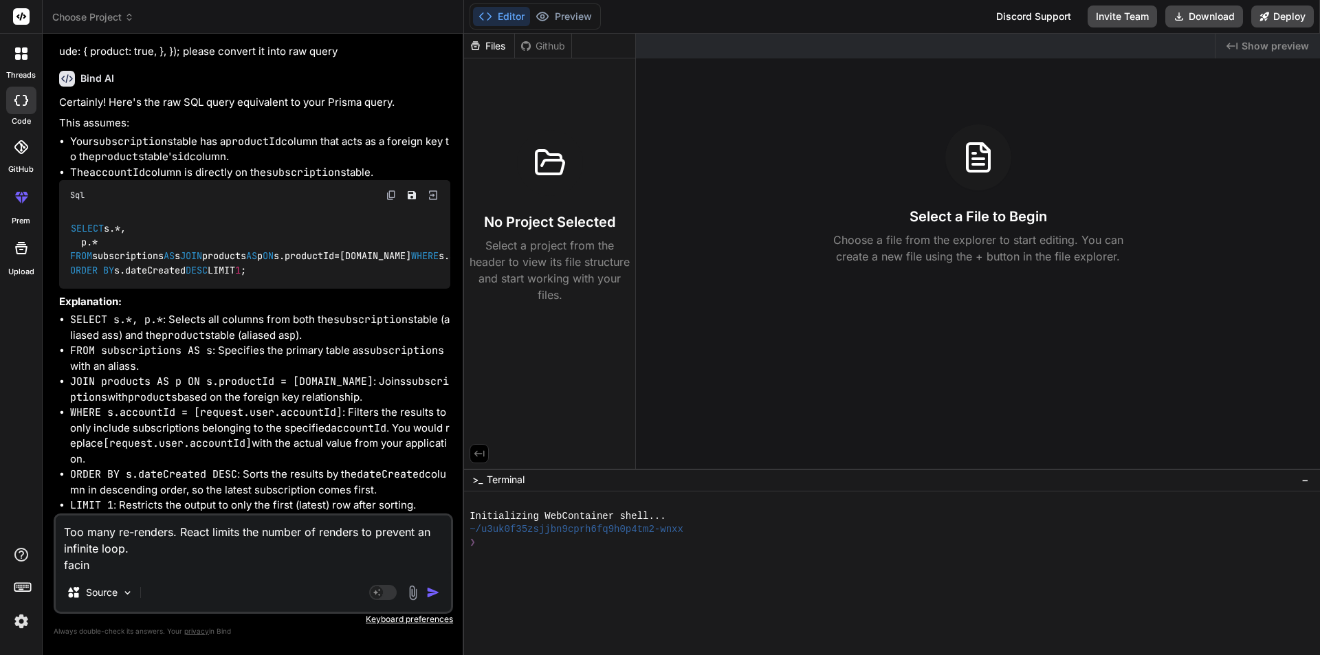
type textarea "Too many re-renders. React limits the number of renders to prevent an infinite …"
type textarea "x"
type textarea "Too many re-renders. React limits the number of renders to prevent an infinite …"
type textarea "x"
type textarea "Too many re-renders. React limits the number of renders to prevent an infinite …"
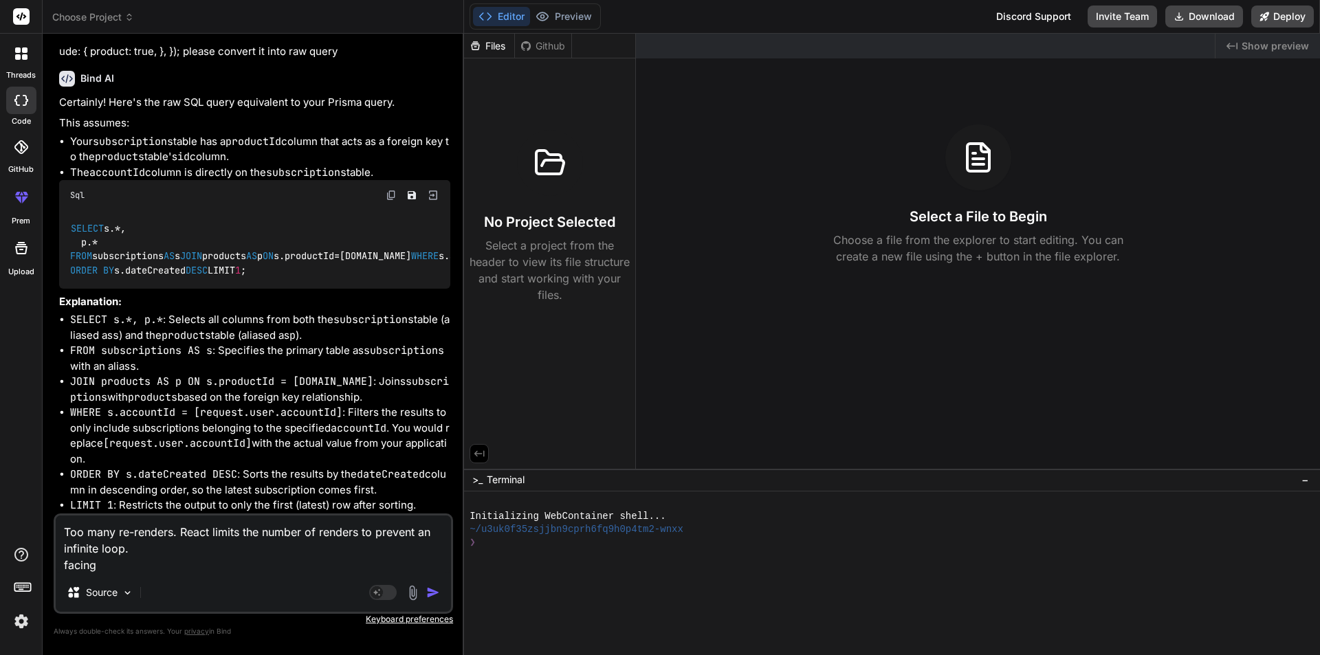
type textarea "x"
type textarea "Too many re-renders. React limits the number of renders to prevent an infinite …"
type textarea "x"
type textarea "Too many re-renders. React limits the number of renders to prevent an infinite …"
type textarea "x"
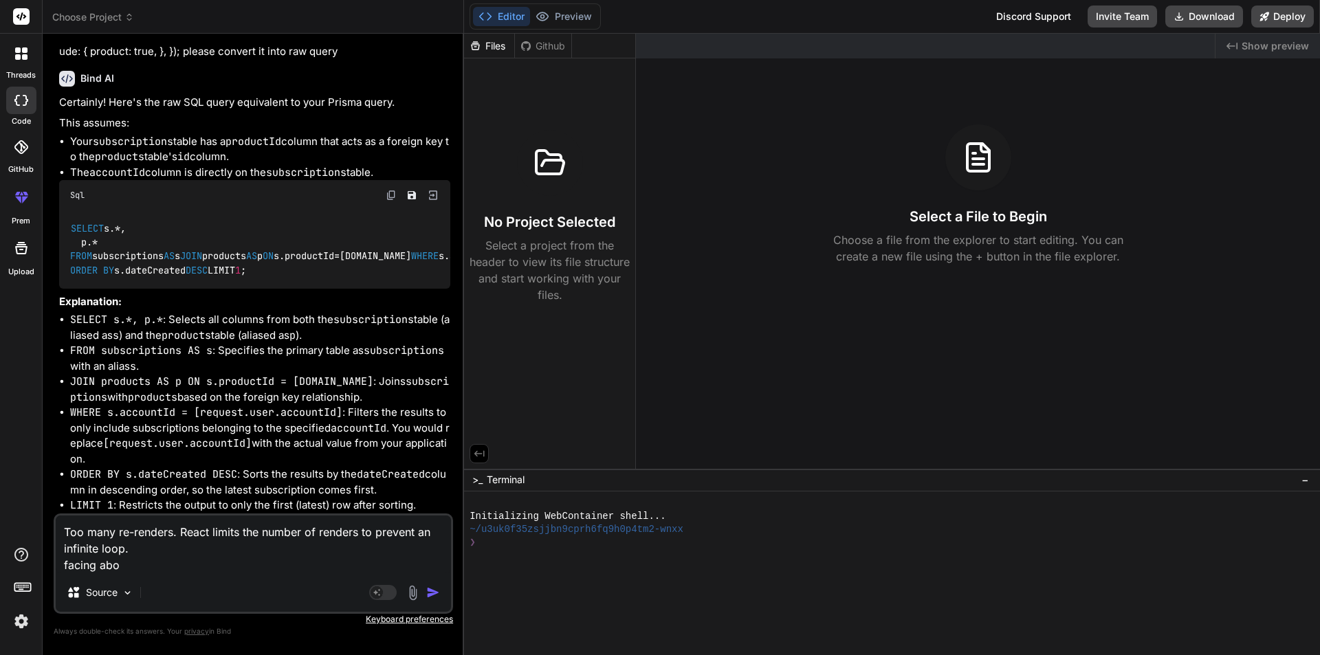
type textarea "Too many re-renders. React limits the number of renders to prevent an infinite …"
type textarea "x"
type textarea "Too many re-renders. React limits the number of renders to prevent an infinite …"
type textarea "x"
type textarea "Too many re-renders. React limits the number of renders to prevent an infinite …"
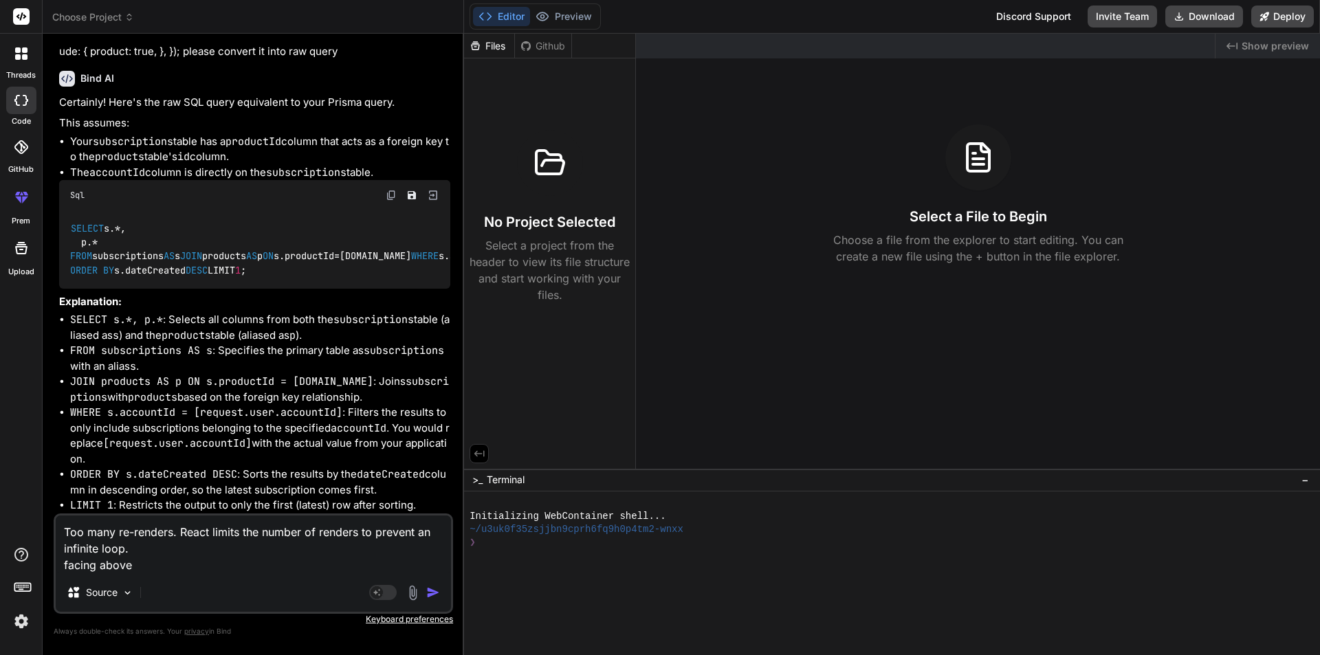
type textarea "x"
type textarea "Too many re-renders. React limits the number of renders to prevent an infinite …"
type textarea "x"
type textarea "Too many re-renders. React limits the number of renders to prevent an infinite …"
type textarea "x"
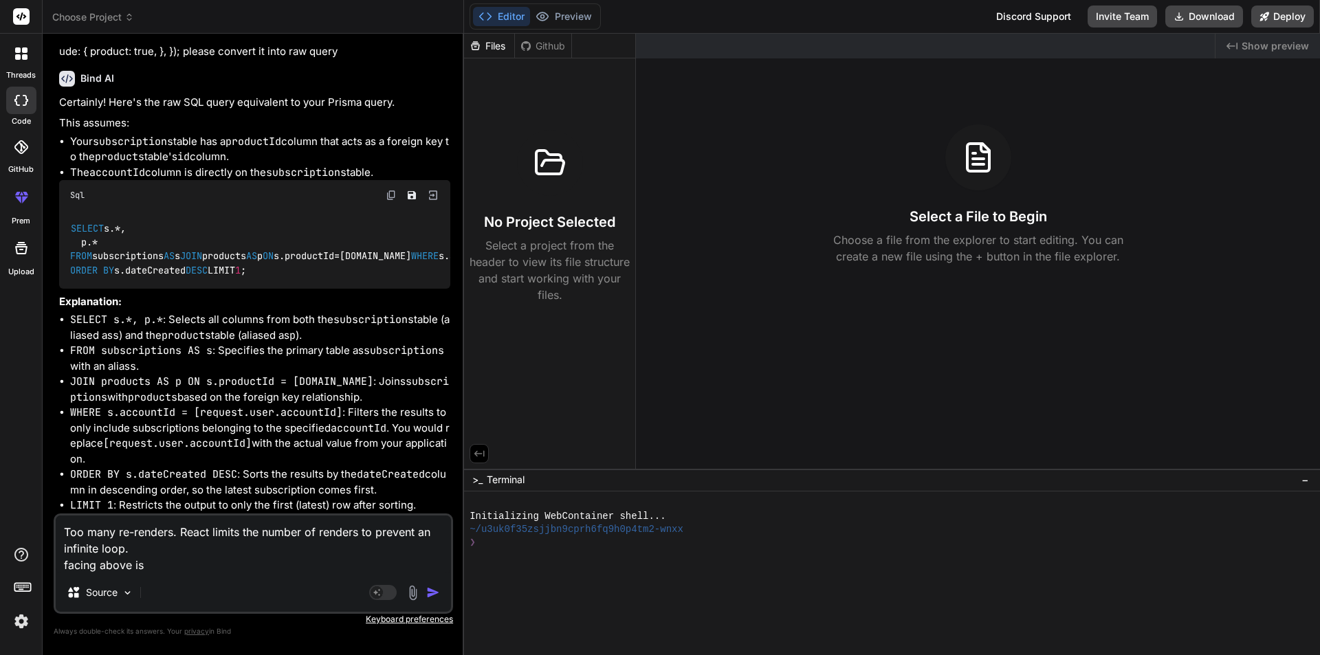
type textarea "Too many re-renders. React limits the number of renders to prevent an infinite …"
type textarea "x"
type textarea "Too many re-renders. React limits the number of renders to prevent an infinite …"
type textarea "x"
type textarea "Too many re-renders. React limits the number of renders to prevent an infinite …"
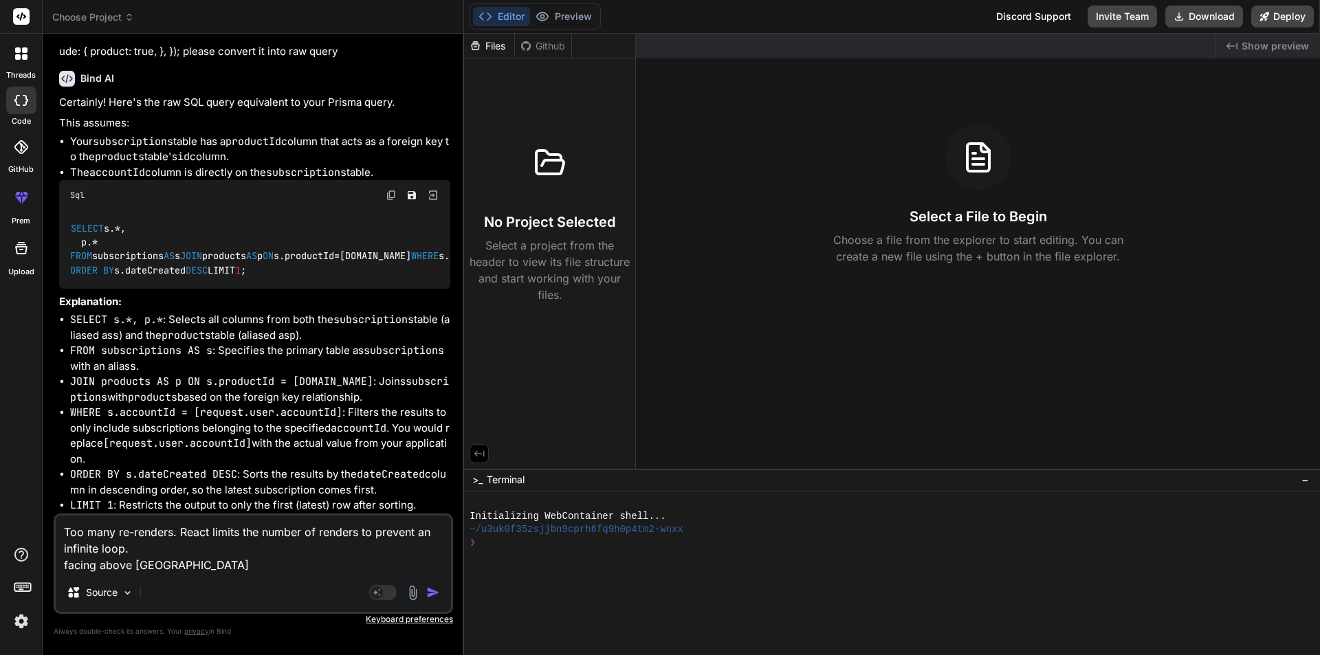
type textarea "x"
type textarea "Too many re-renders. React limits the number of renders to prevent an infinite …"
type textarea "x"
type textarea "Too many re-renders. React limits the number of renders to prevent an infinite …"
type textarea "x"
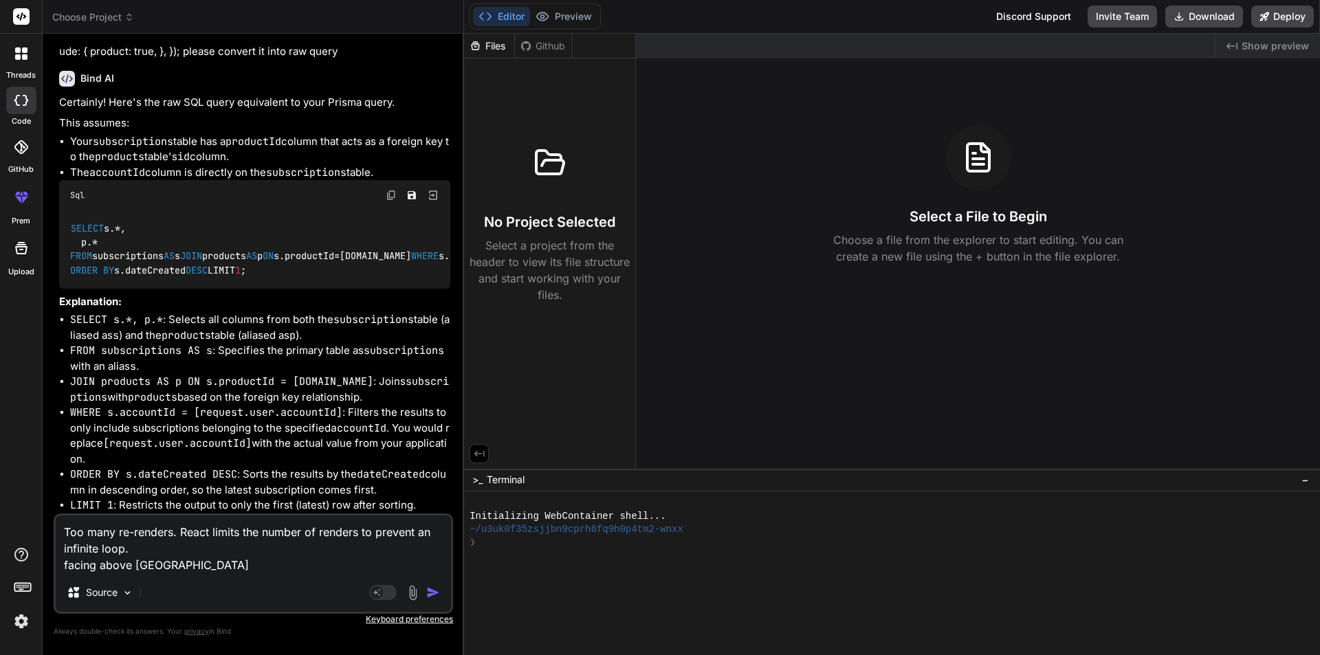
type textarea "Too many re-renders. React limits the number of renders to prevent an infinite …"
type textarea "x"
type textarea "Too many re-renders. React limits the number of renders to prevent an infinite …"
type textarea "x"
type textarea "Too many re-renders. React limits the number of renders to prevent an infinite …"
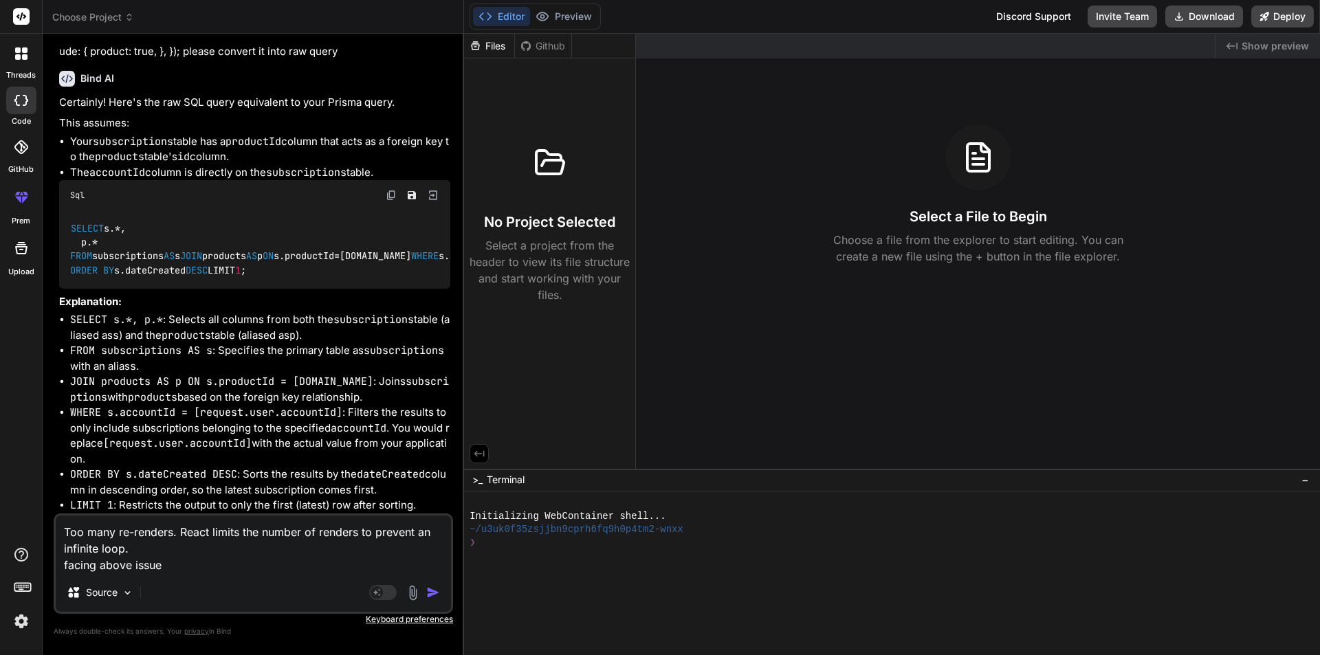
type textarea "x"
type textarea "Too many re-renders. React limits the number of renders to prevent an infinite …"
type textarea "x"
type textarea "Too many re-renders. React limits the number of renders to prevent an infinite …"
type textarea "x"
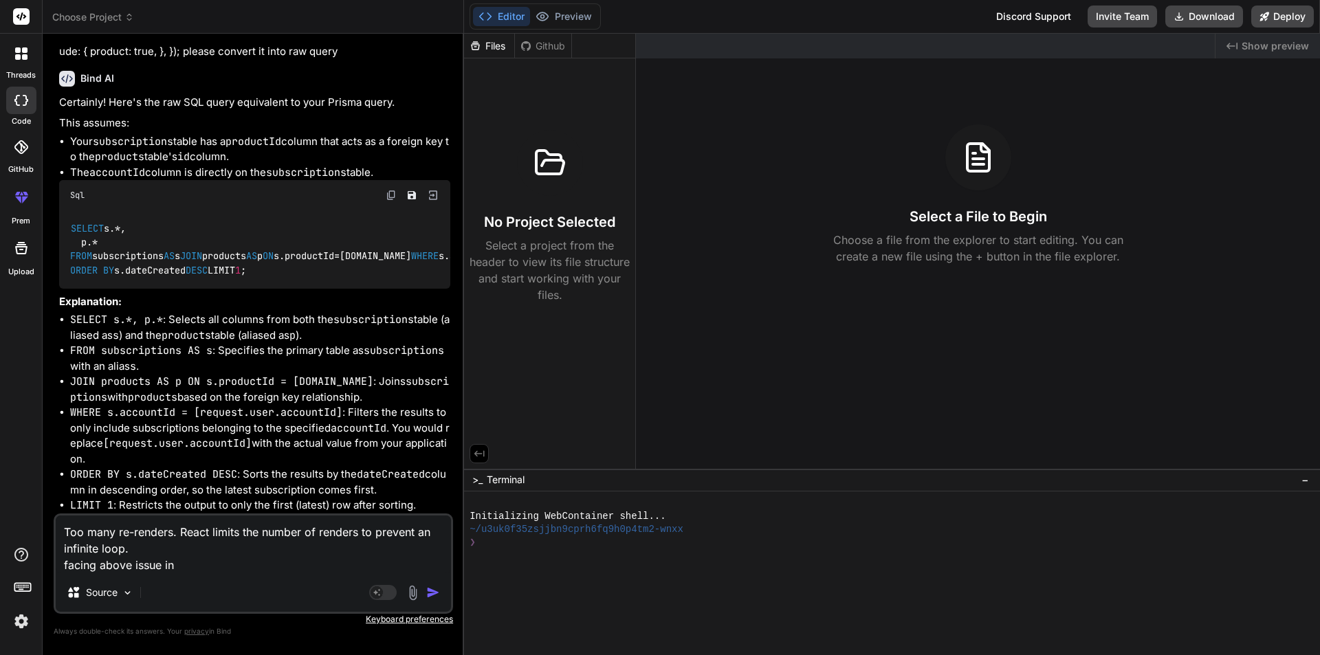
type textarea "Too many re-renders. React limits the number of renders to prevent an infinite …"
type textarea "x"
type textarea "Too many re-renders. React limits the number of renders to prevent an infinite …"
type textarea "x"
type textarea "Too many re-renders. React limits the number of renders to prevent an infinite …"
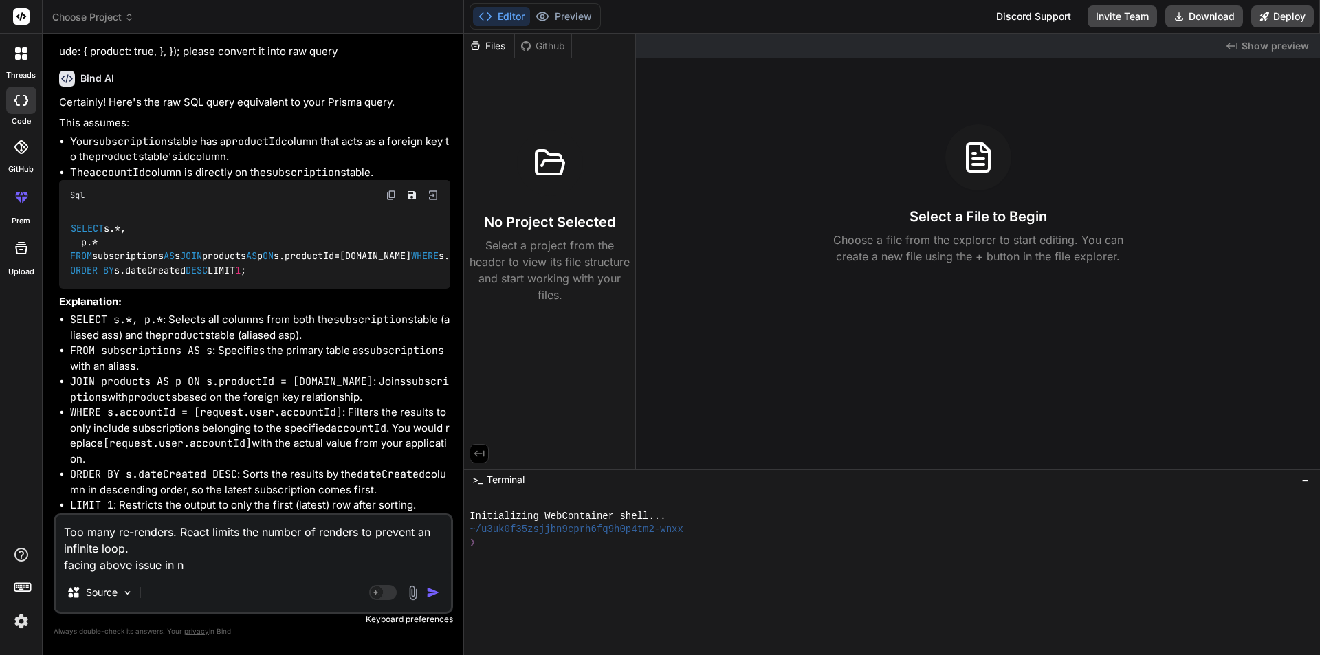
type textarea "x"
type textarea "Too many re-renders. React limits the number of renders to prevent an infinite …"
type textarea "x"
type textarea "Too many re-renders. React limits the number of renders to prevent an infinite …"
type textarea "x"
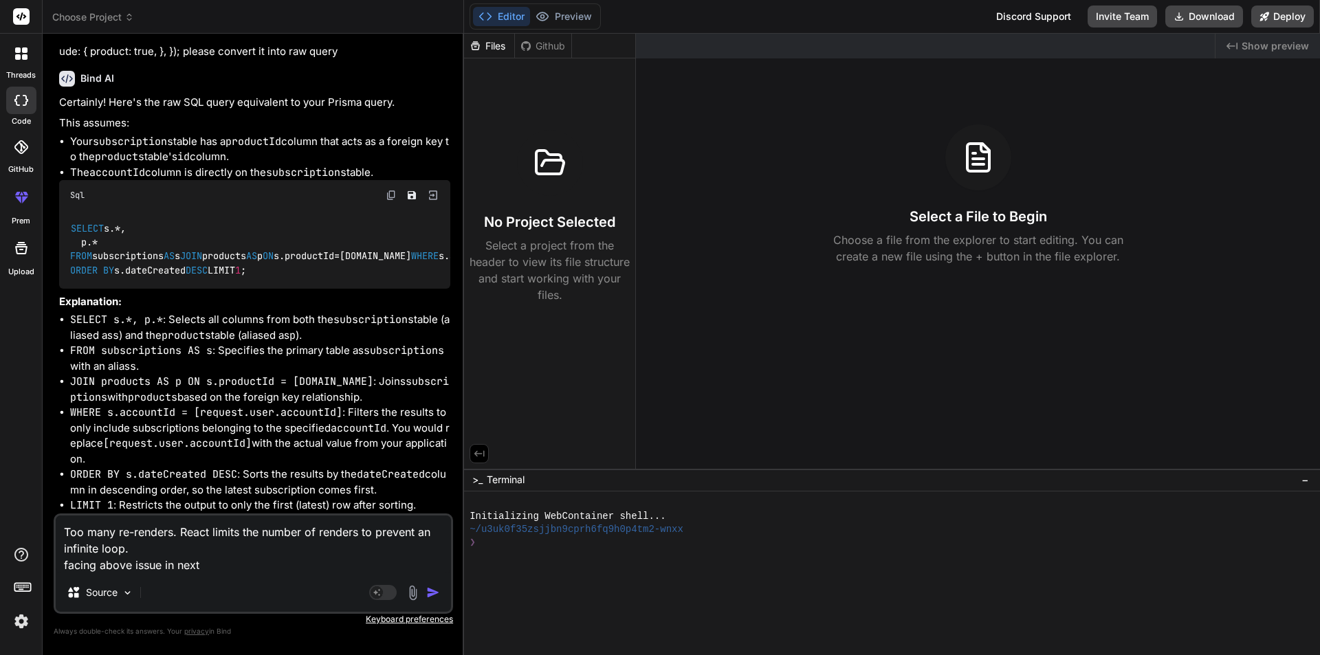
type textarea "Too many re-renders. React limits the number of renders to prevent an infinite …"
type textarea "x"
type textarea "Too many re-renders. React limits the number of renders to prevent an infinite …"
type textarea "x"
type textarea "Too many re-renders. React limits the number of renders to prevent an infinite …"
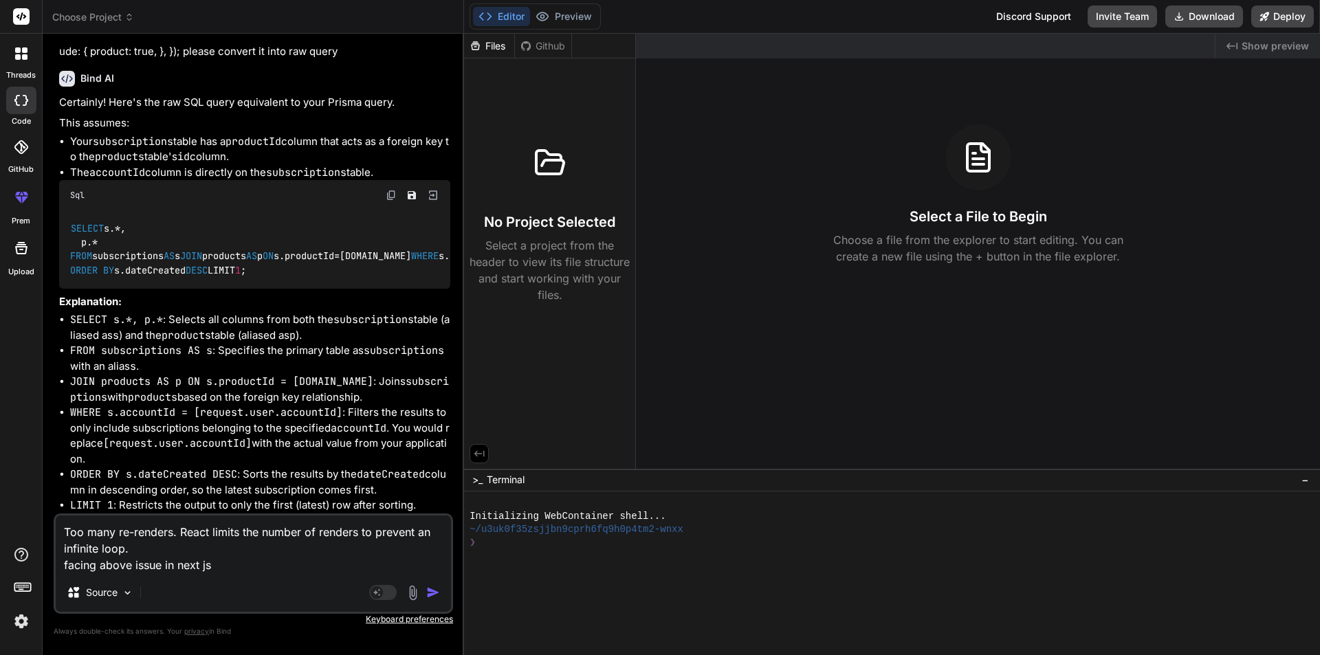
type textarea "x"
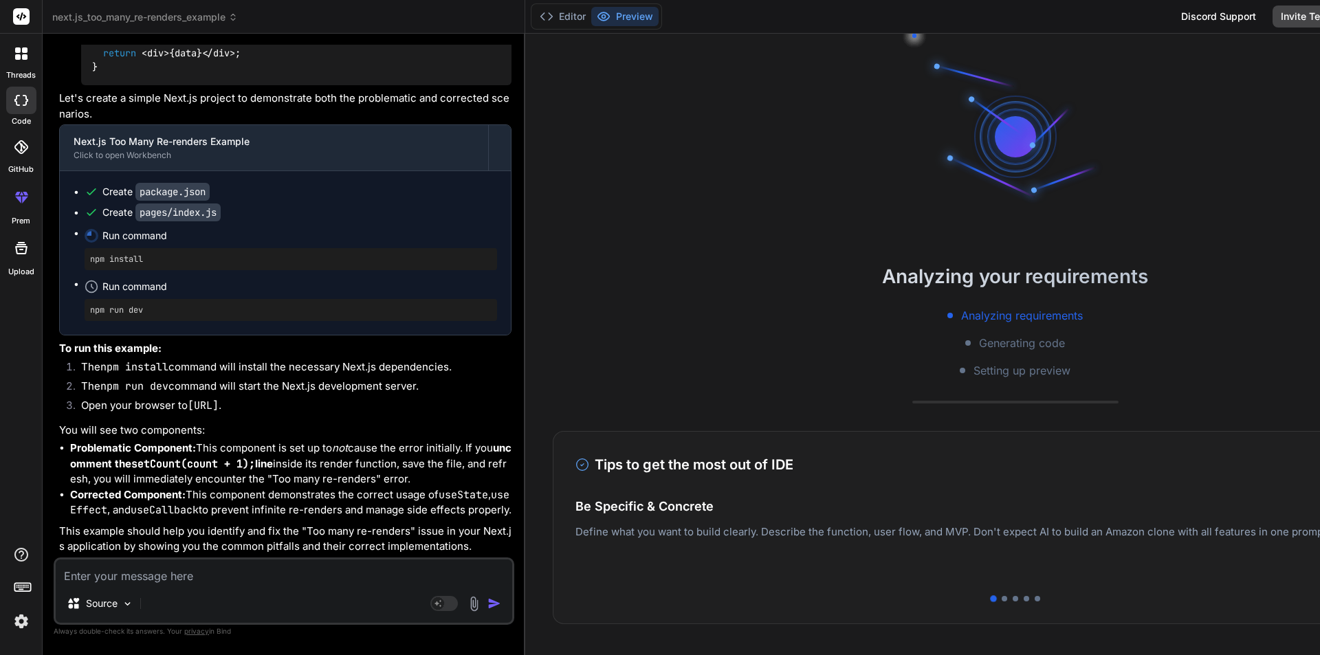
scroll to position [1963, 0]
type textarea "x"
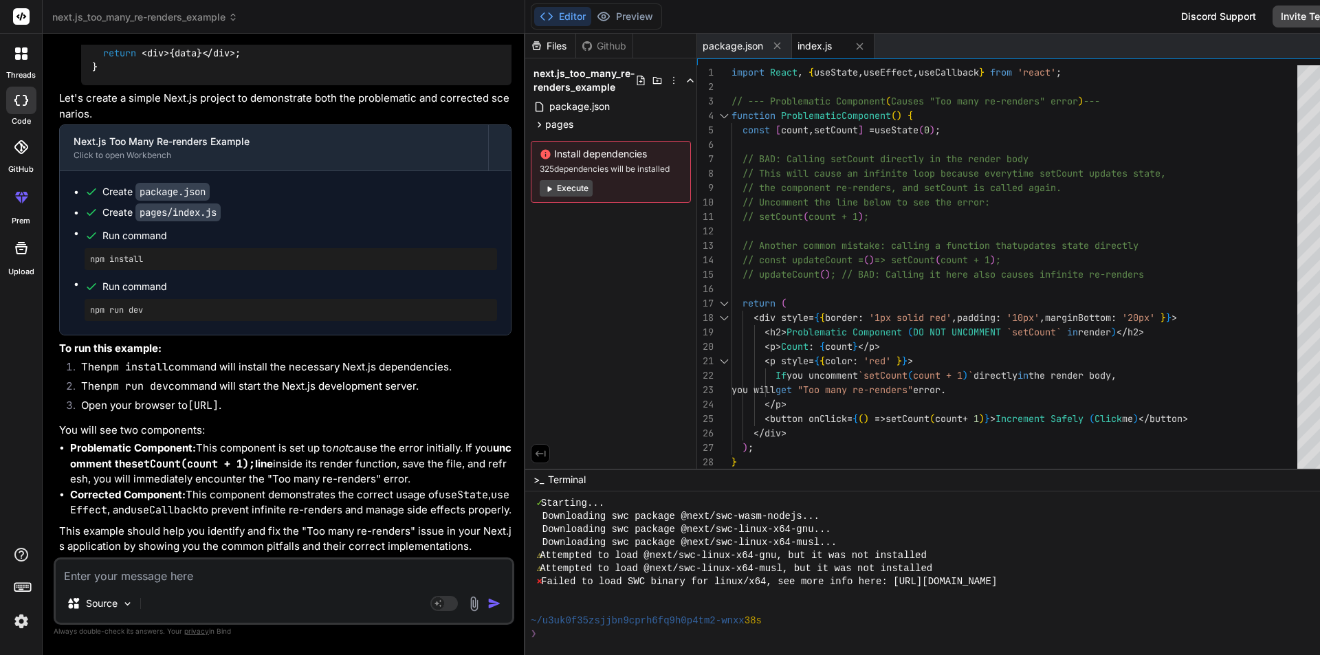
scroll to position [522, 0]
